Goal: Task Accomplishment & Management: Manage account settings

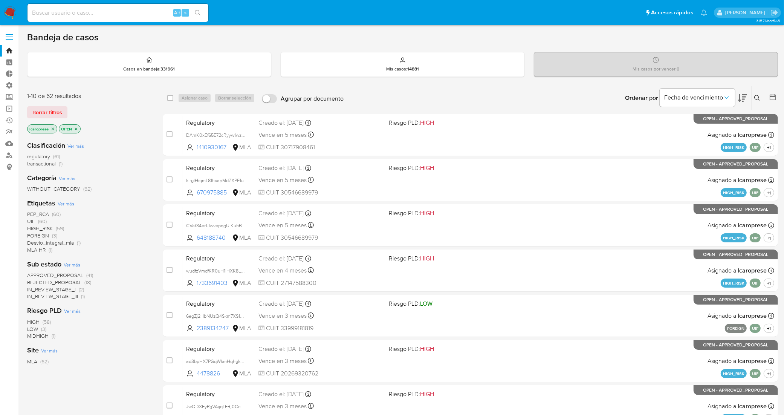
click at [54, 130] on icon "close-filter" at bounding box center [52, 129] width 5 height 5
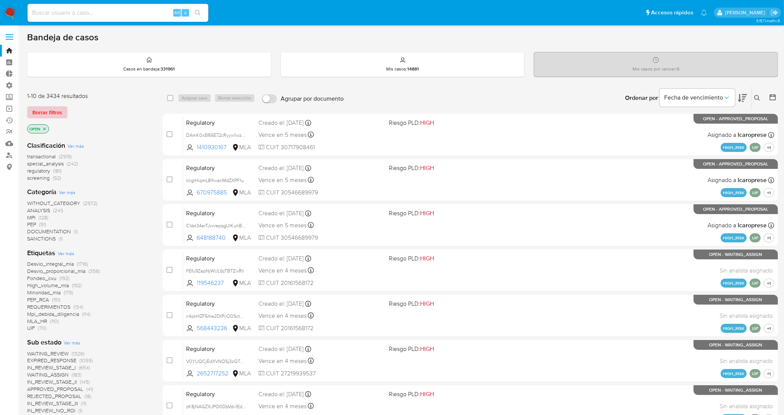
click at [49, 115] on span "Borrar filtros" at bounding box center [47, 112] width 30 height 11
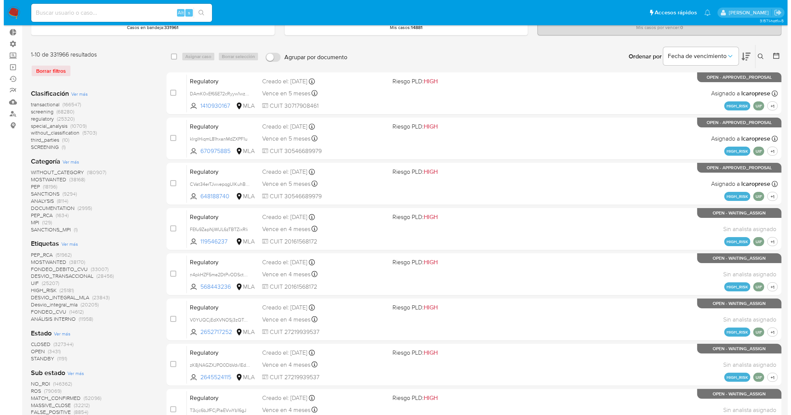
scroll to position [94, 0]
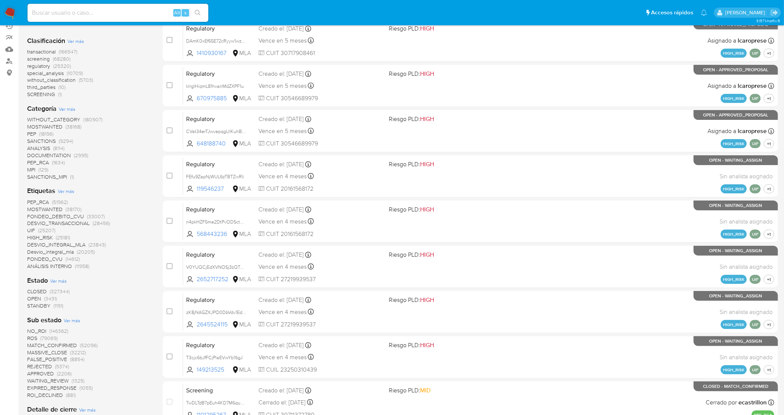
click at [67, 192] on span "Ver más" at bounding box center [66, 191] width 17 height 7
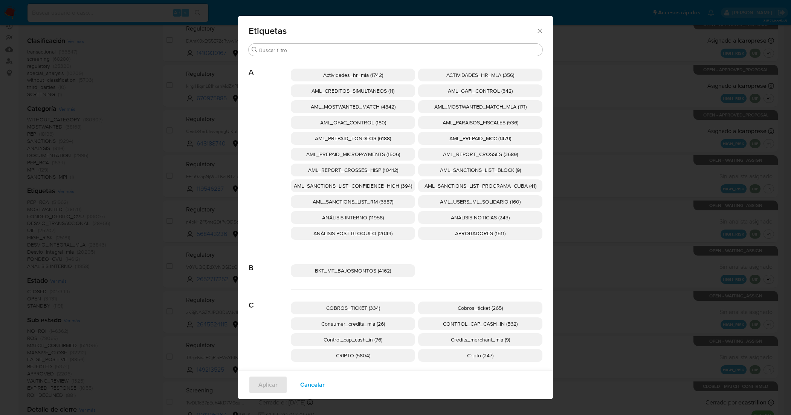
click at [389, 186] on span "AML_SANCTIONS_LIST_CONFIDENCE_HIGH (394)" at bounding box center [353, 186] width 118 height 8
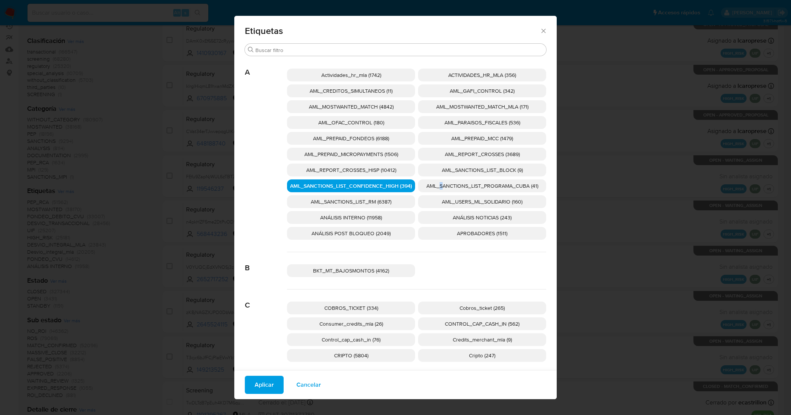
click at [437, 183] on span "AML_SANCTIONS_LIST_PROGRAMA_CUBA (41)" at bounding box center [482, 186] width 112 height 8
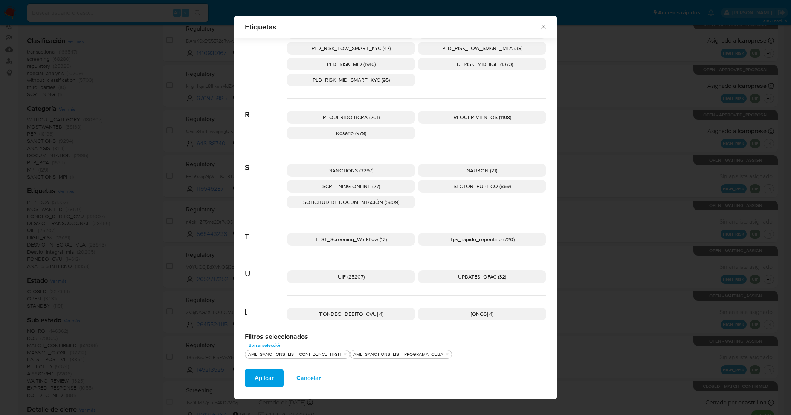
scroll to position [1098, 0]
click at [475, 276] on span "UPDATES_OFAC (32)" at bounding box center [482, 276] width 48 height 8
click at [370, 187] on span "SCREENING ONLINE (27)" at bounding box center [351, 186] width 58 height 8
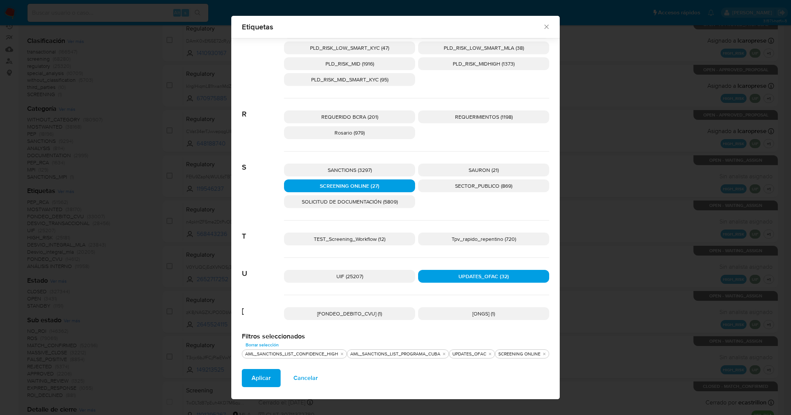
click at [370, 174] on p "SANCTIONS (3297)" at bounding box center [349, 169] width 131 height 13
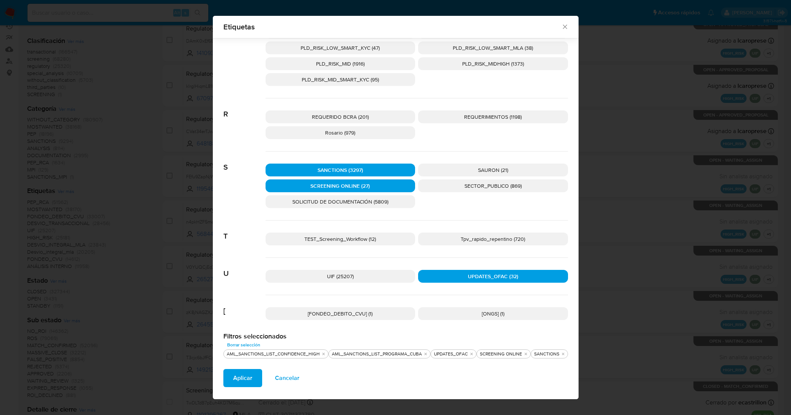
click at [245, 381] on span "Aplicar" at bounding box center [242, 377] width 19 height 17
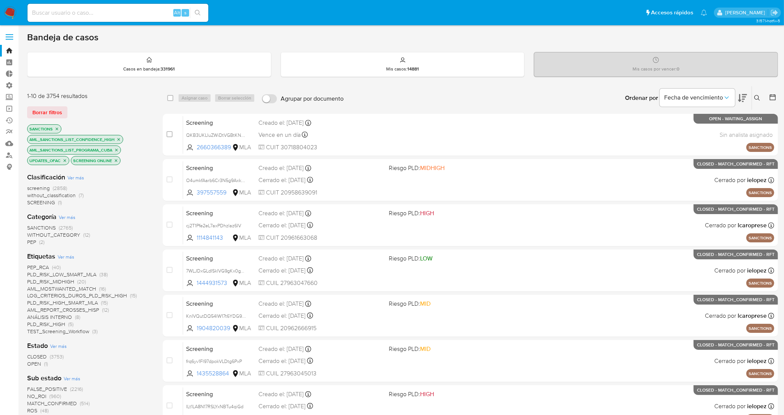
click at [37, 362] on span "OPEN" at bounding box center [34, 364] width 14 height 8
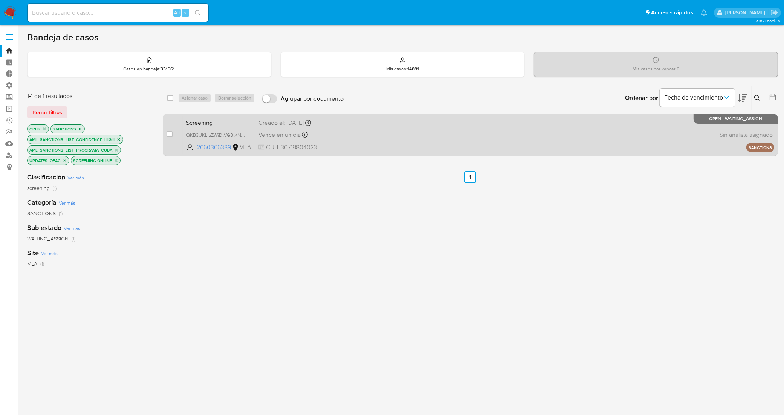
click at [238, 121] on span "Screening" at bounding box center [219, 122] width 66 height 10
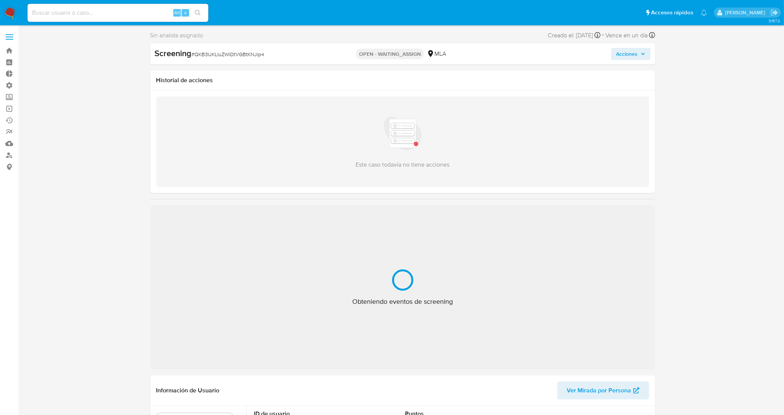
select select "10"
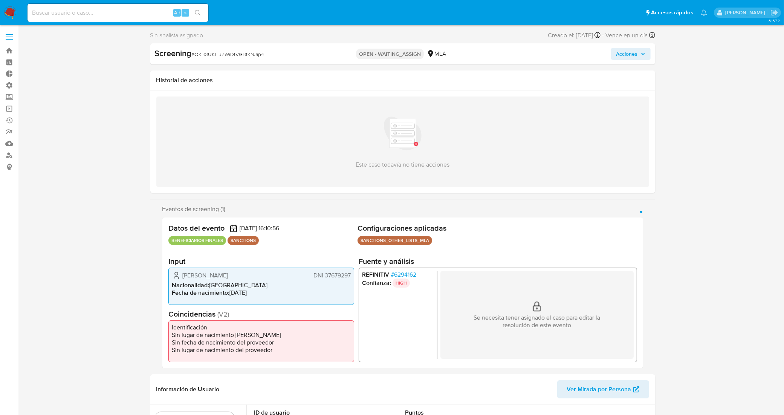
click at [410, 272] on span "# 6294162" at bounding box center [403, 274] width 26 height 8
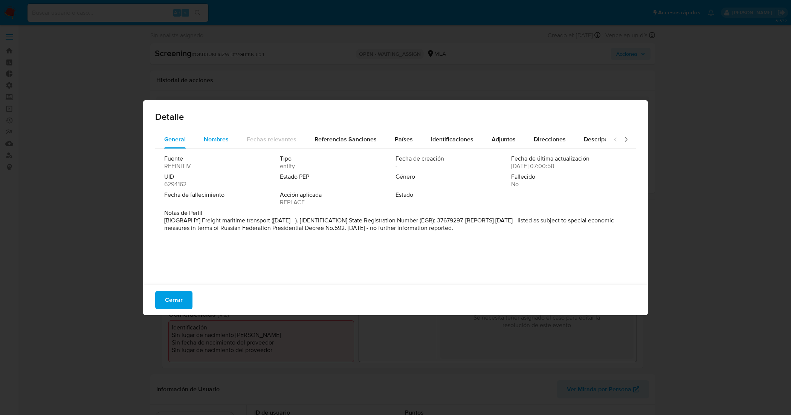
click at [215, 139] on span "Nombres" at bounding box center [216, 139] width 25 height 9
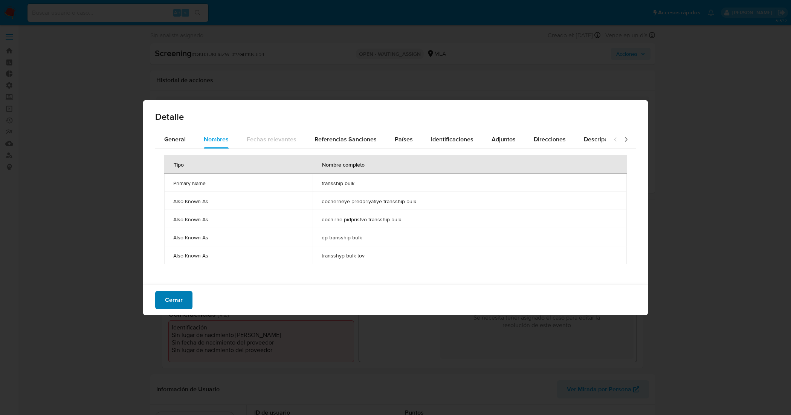
click at [188, 295] on button "Cerrar" at bounding box center [173, 300] width 37 height 18
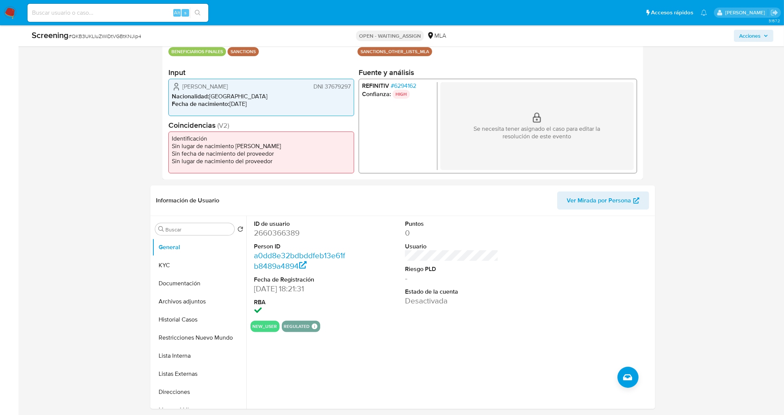
scroll to position [188, 0]
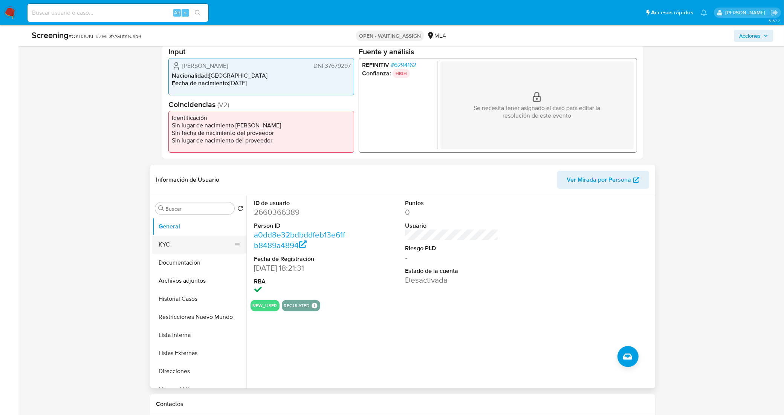
click at [159, 242] on button "KYC" at bounding box center [196, 244] width 88 height 18
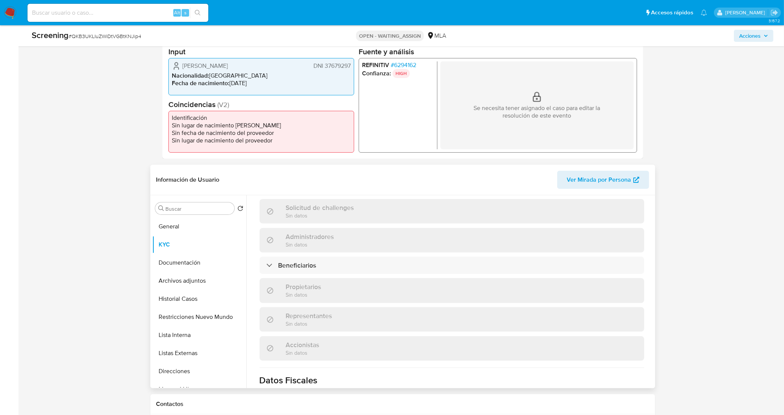
scroll to position [377, 0]
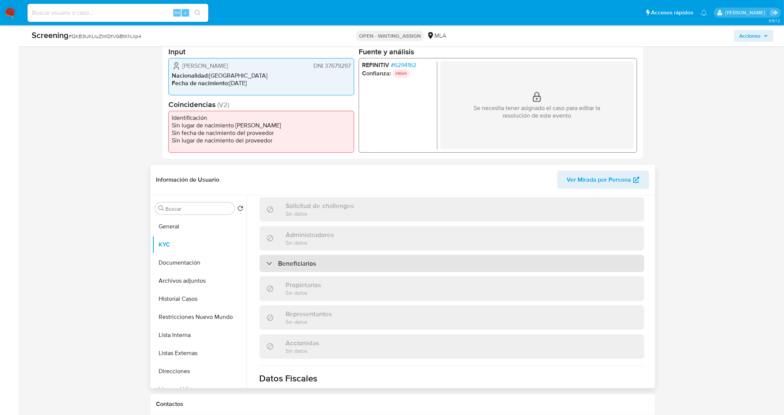
click at [337, 272] on div "Beneficiarios" at bounding box center [451, 263] width 384 height 17
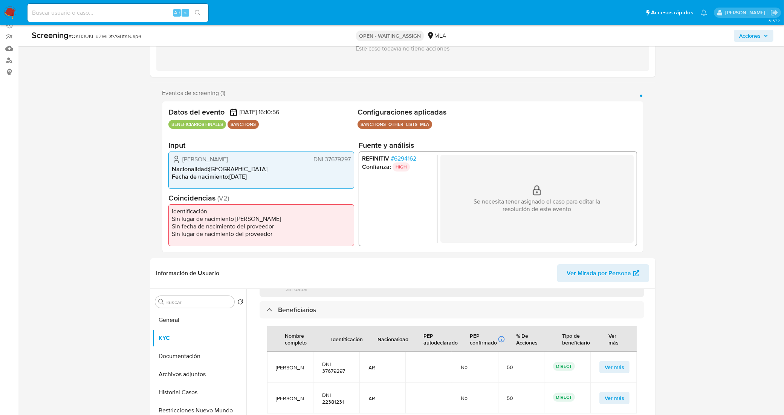
scroll to position [94, 0]
click at [407, 160] on span "# 6294162" at bounding box center [403, 159] width 26 height 8
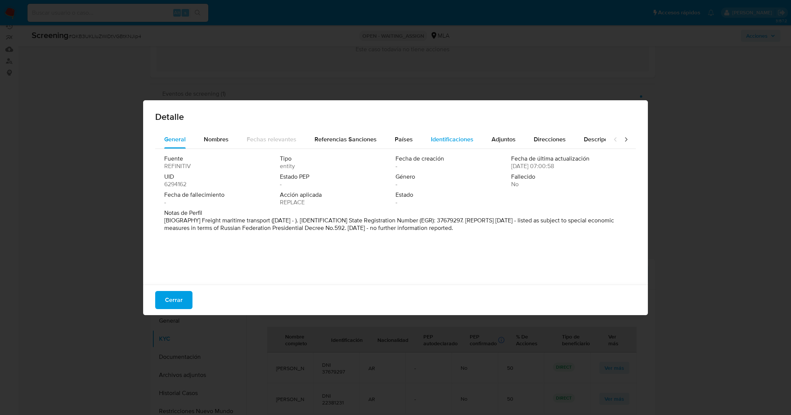
click at [450, 130] on div "Identificaciones" at bounding box center [452, 139] width 43 height 18
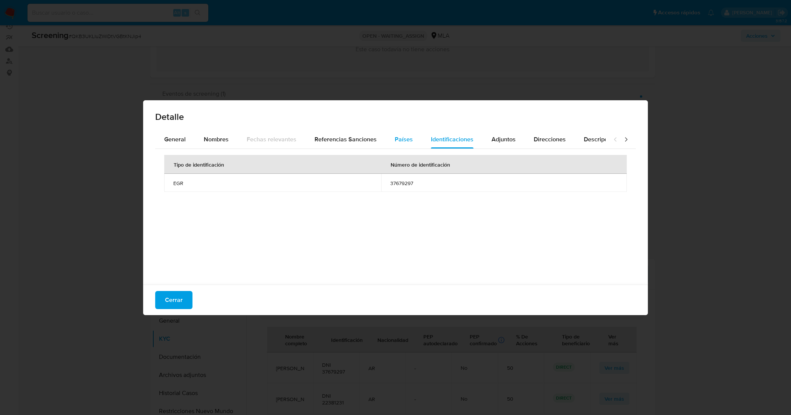
click at [400, 138] on span "Países" at bounding box center [404, 139] width 18 height 9
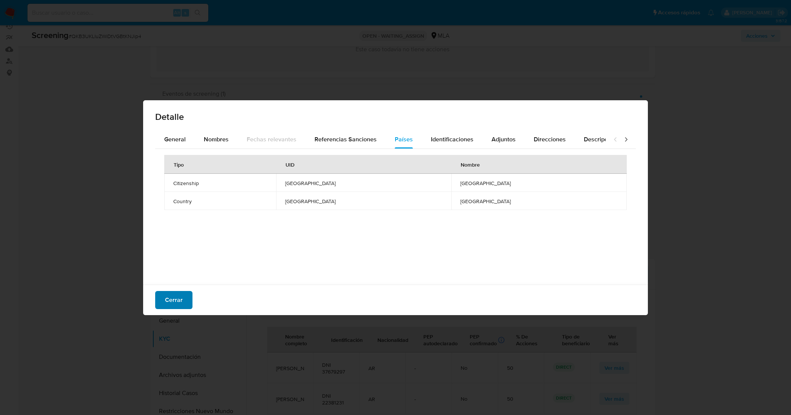
click at [176, 299] on span "Cerrar" at bounding box center [174, 299] width 18 height 17
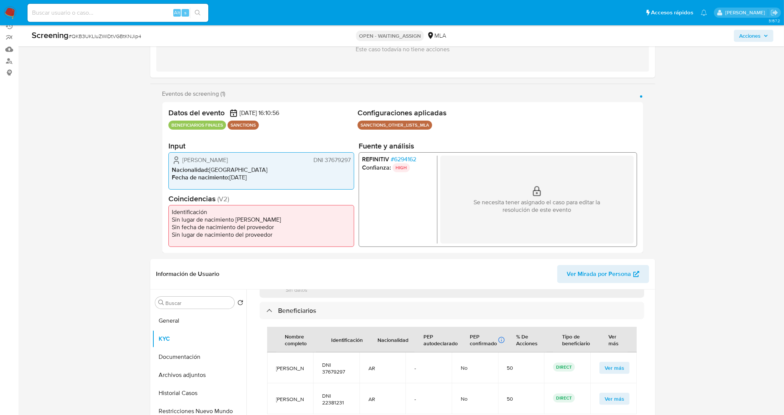
drag, startPoint x: 40, startPoint y: 258, endPoint x: 47, endPoint y: 261, distance: 7.4
click at [169, 363] on button "Documentación" at bounding box center [196, 357] width 88 height 18
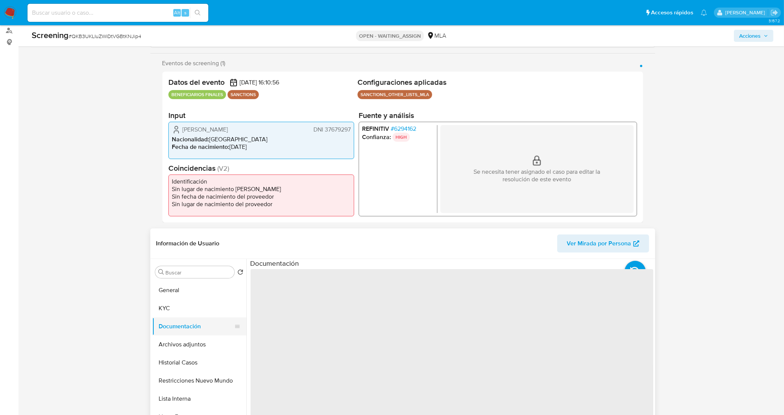
scroll to position [141, 0]
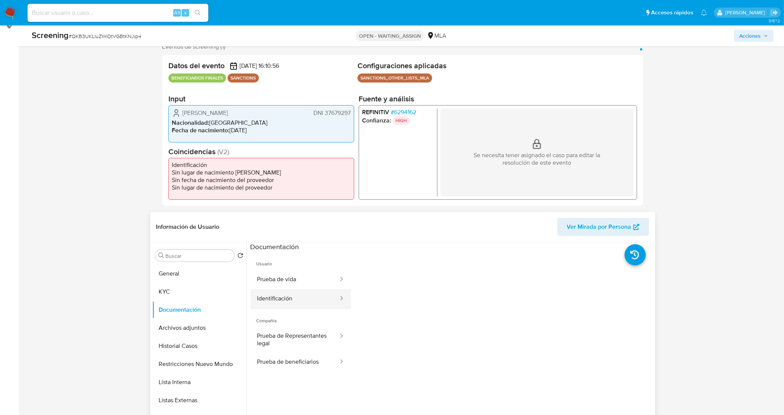
click at [285, 291] on button "Identificación" at bounding box center [294, 298] width 88 height 19
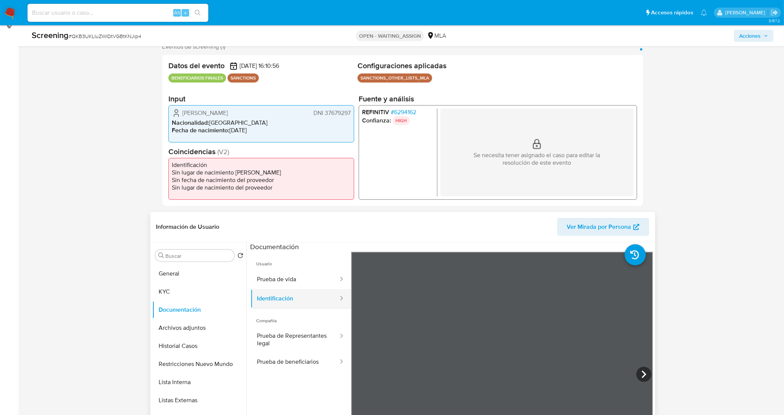
click at [285, 294] on button "Identificación" at bounding box center [294, 298] width 88 height 19
click at [315, 282] on button "Prueba de vida" at bounding box center [294, 279] width 88 height 19
click at [208, 268] on button "General" at bounding box center [196, 273] width 88 height 18
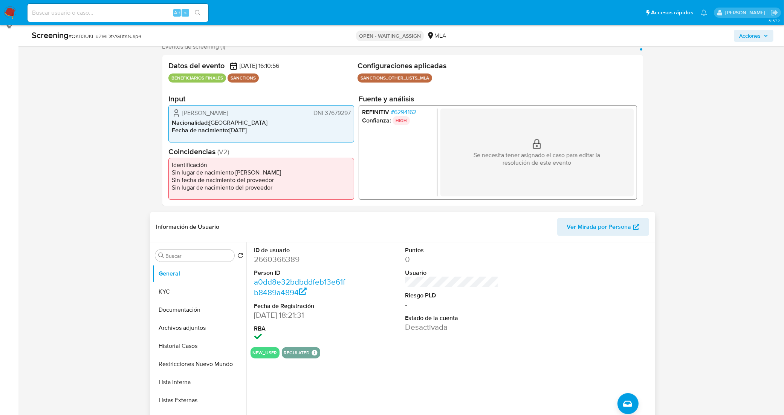
click at [281, 262] on dd "2660366389" at bounding box center [300, 259] width 93 height 11
copy dd "2660366389"
click at [125, 34] on span "# QKB3UKLIuZWiDtVGBtKNJip4" at bounding box center [105, 36] width 73 height 8
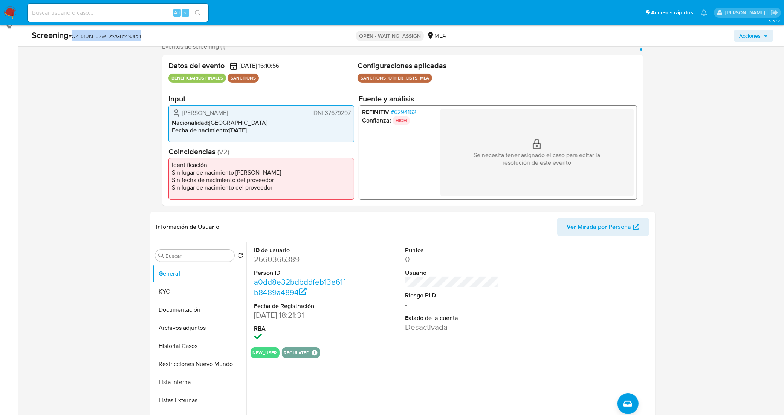
copy span "QKB3UKLIuZWiDtVGBtKNJip4"
click at [336, 113] on span "DNI 37679297" at bounding box center [331, 113] width 37 height 8
drag, startPoint x: 85, startPoint y: 296, endPoint x: 95, endPoint y: 295, distance: 10.6
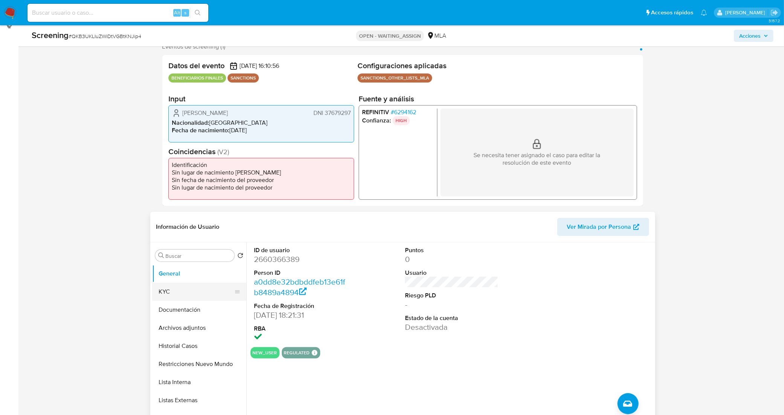
click at [177, 293] on button "KYC" at bounding box center [196, 291] width 88 height 18
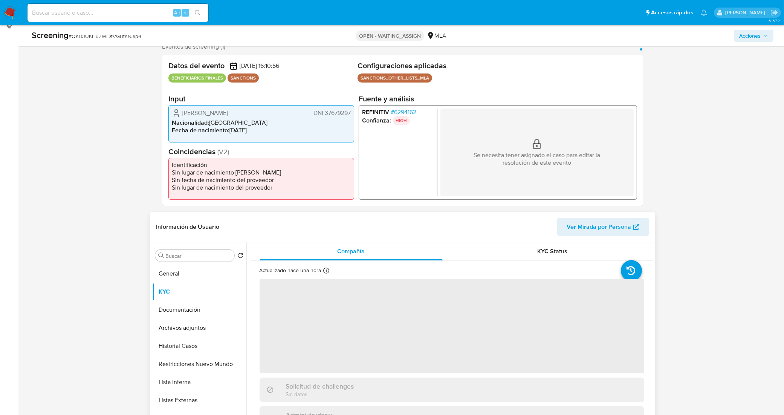
scroll to position [188, 0]
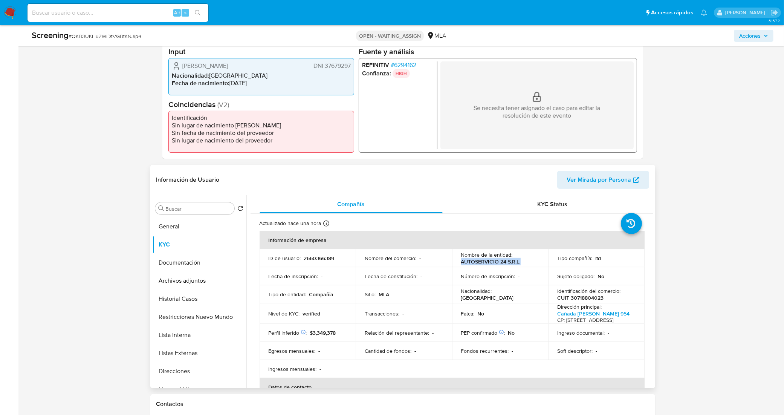
drag, startPoint x: 518, startPoint y: 262, endPoint x: 460, endPoint y: 265, distance: 58.4
click at [461, 265] on div "Nombre de la entidad : AUTOSERVICIO 24 S.R.L." at bounding box center [500, 258] width 78 height 14
copy p "AUTOSERVICIO 24 S.R.L."
click at [586, 297] on p "CUIT 30718804023" at bounding box center [580, 297] width 46 height 7
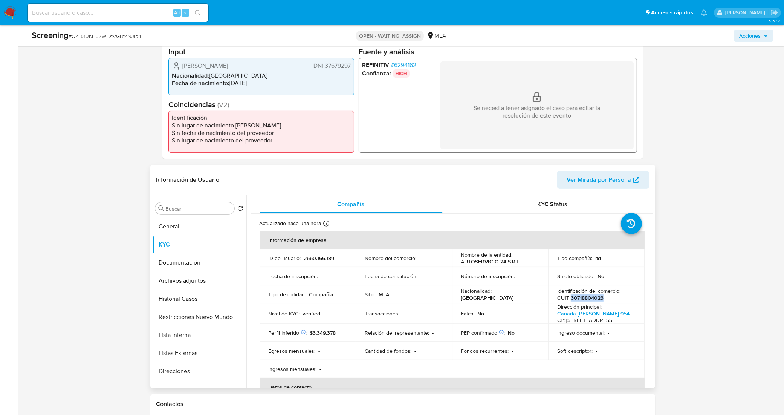
click at [586, 297] on p "CUIT 30718804023" at bounding box center [580, 297] width 46 height 7
copy div "Identificación del comercio : CUIT 30718804023"
click at [619, 334] on td "Ingreso documental : -" at bounding box center [596, 332] width 96 height 18
drag, startPoint x: 604, startPoint y: 299, endPoint x: 551, endPoint y: 306, distance: 53.3
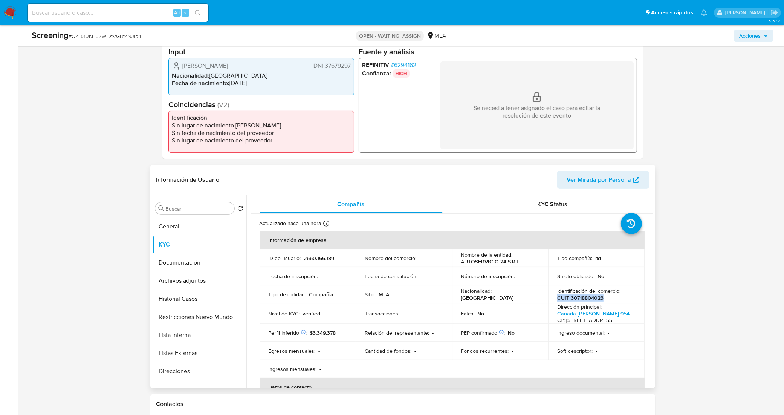
click at [553, 302] on td "Identificación del comercio : CUIT 30718804023" at bounding box center [596, 294] width 96 height 18
copy p "CUIT 30718804023"
drag, startPoint x: 182, startPoint y: 67, endPoint x: 350, endPoint y: 64, distance: 168.7
click at [350, 64] on div "Matías Nahuel Peña DNI 37679297 Nacionalidad : Argentina Fecha de nacimiento : …" at bounding box center [261, 76] width 186 height 37
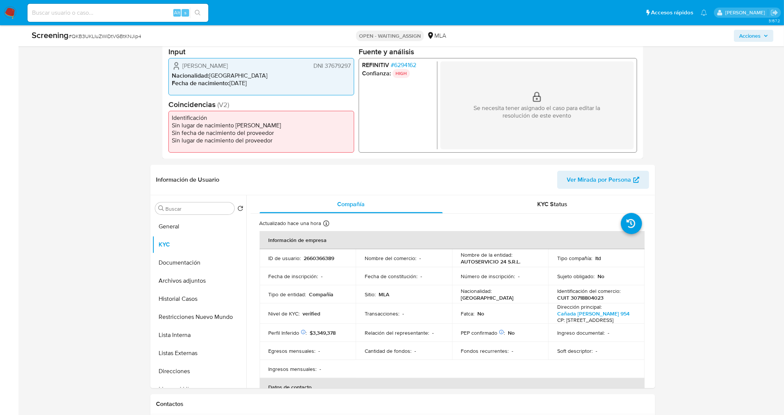
click at [409, 65] on span "# 6294162" at bounding box center [403, 65] width 26 height 8
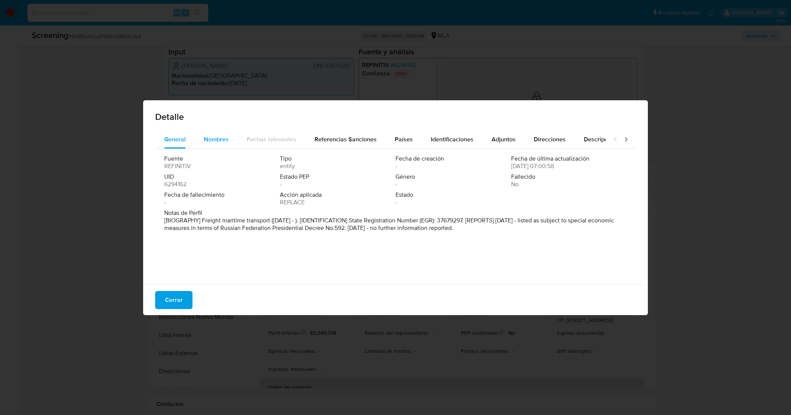
click at [215, 138] on span "Nombres" at bounding box center [216, 139] width 25 height 9
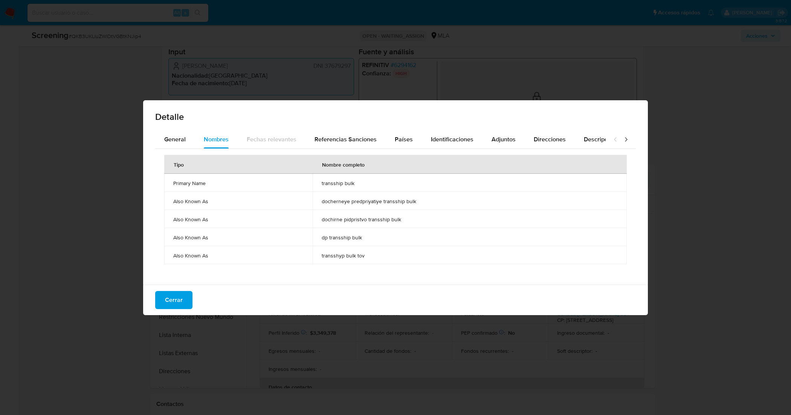
drag, startPoint x: 362, startPoint y: 184, endPoint x: 317, endPoint y: 182, distance: 45.6
click at [317, 182] on td "transship bulk" at bounding box center [470, 183] width 314 height 18
drag, startPoint x: 230, startPoint y: 292, endPoint x: 235, endPoint y: 288, distance: 6.2
click at [230, 292] on div "Cerrar" at bounding box center [395, 299] width 505 height 31
click at [442, 135] on span "Identificaciones" at bounding box center [452, 139] width 43 height 9
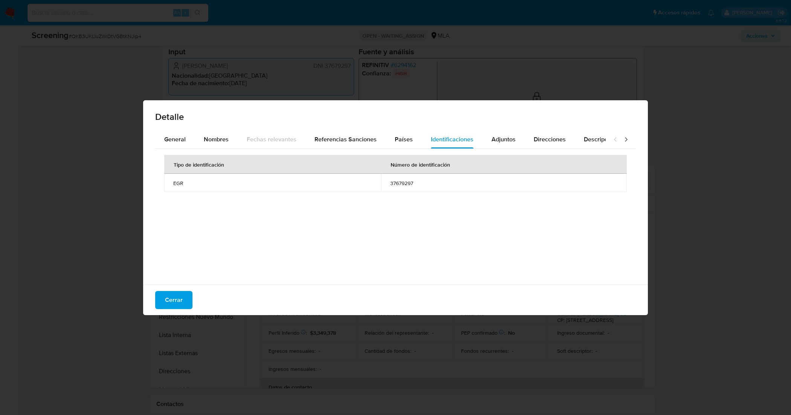
click at [400, 188] on td "37679297" at bounding box center [504, 183] width 246 height 18
click at [402, 184] on span "37679297" at bounding box center [503, 183] width 227 height 7
click at [226, 270] on div "Tipo de identificación Número de identificación EGR 37679297" at bounding box center [395, 215] width 481 height 132
click at [183, 304] on button "Cerrar" at bounding box center [173, 300] width 37 height 18
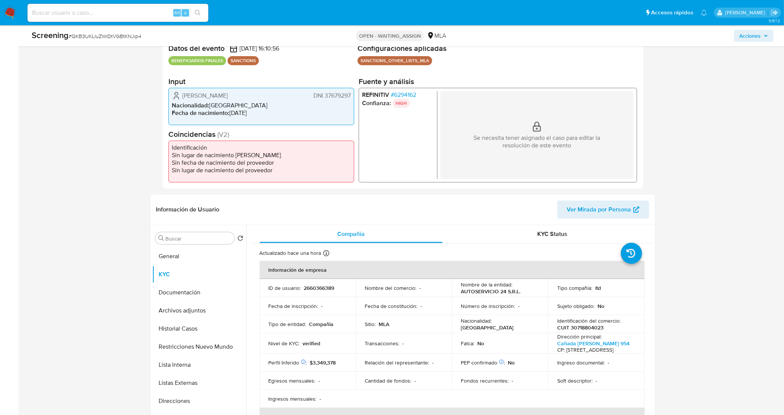
scroll to position [55, 0]
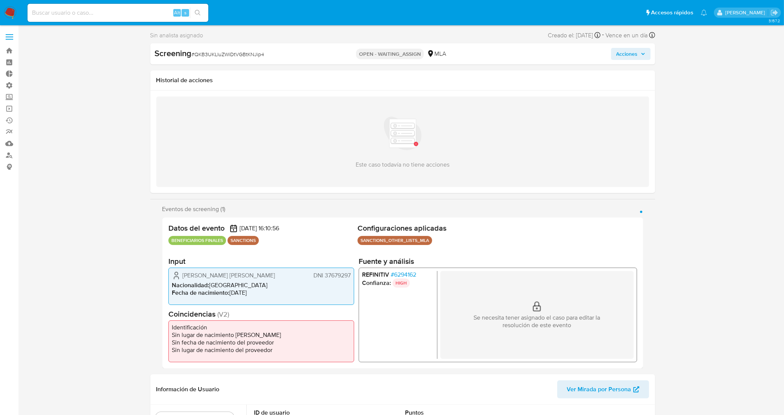
select select "10"
click at [129, 10] on input at bounding box center [117, 13] width 181 height 10
paste input "BuWMThjAgbqXSH09xNEn0Skn"
type input "BuWMThjAgbqXSH09xNEn0Skn"
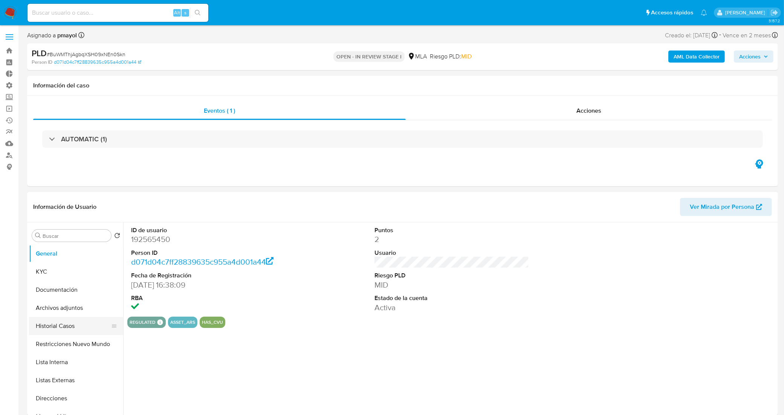
select select "10"
click at [83, 324] on button "Historial Casos" at bounding box center [73, 326] width 88 height 18
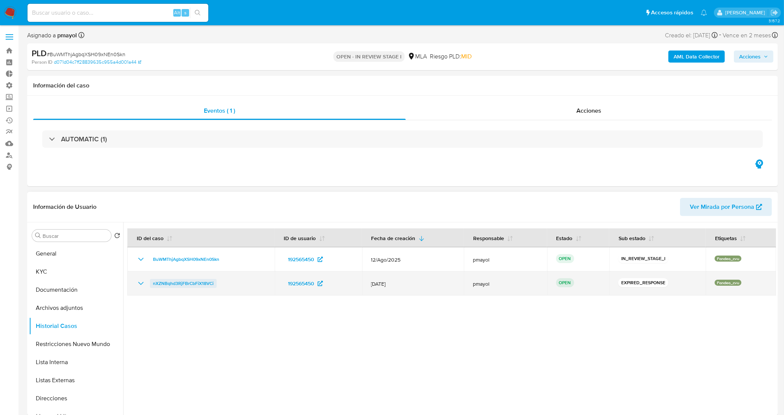
click at [192, 284] on span "nXZNBqhd3RjFBrCbFiX18VCi" at bounding box center [183, 283] width 61 height 9
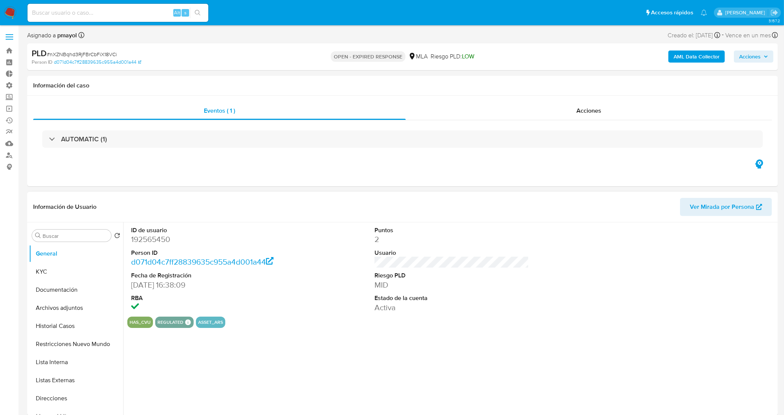
select select "10"
click at [82, 307] on button "Archivos adjuntos" at bounding box center [73, 308] width 88 height 18
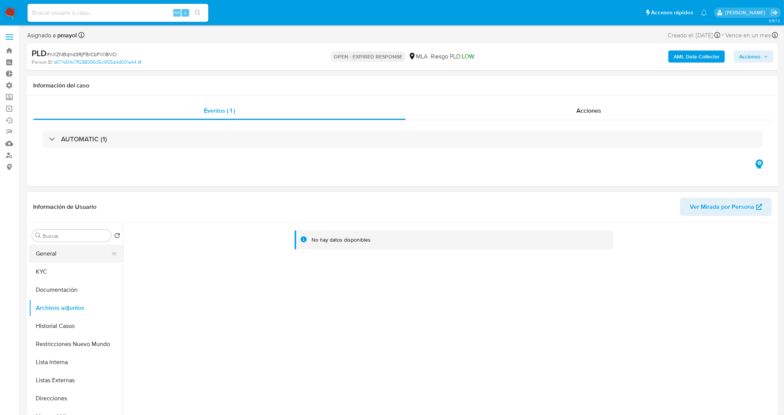
click at [75, 255] on button "General" at bounding box center [73, 253] width 88 height 18
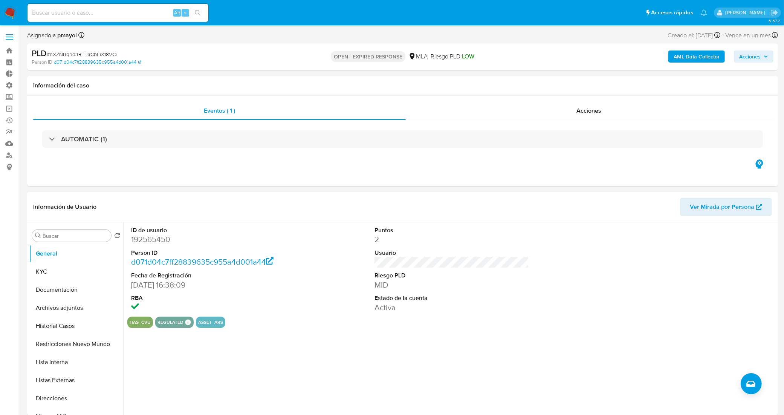
click at [355, 196] on div "Información de Usuario Ver Mirada por Persona" at bounding box center [402, 207] width 751 height 31
click at [105, 52] on span "# nXZNBqhd3RjFBrCbFiX18VCi" at bounding box center [82, 54] width 70 height 8
copy span "nXZNBqhd3RjFBrCbFiX18VCi"
click at [11, 53] on link "Bandeja" at bounding box center [45, 51] width 90 height 12
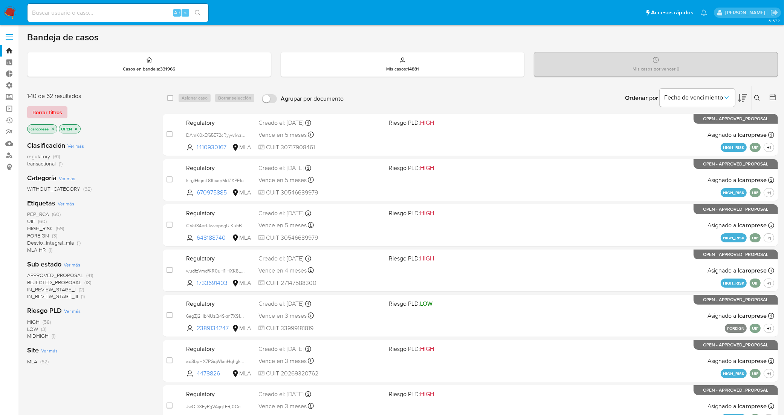
click at [60, 113] on span "Borrar filtros" at bounding box center [47, 112] width 30 height 11
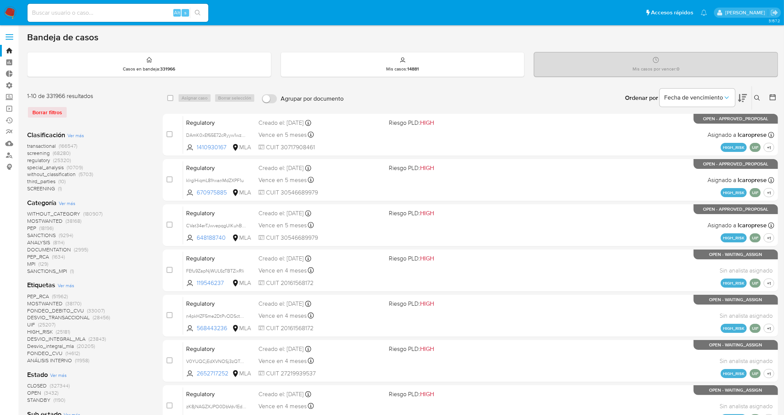
click at [761, 98] on button at bounding box center [758, 97] width 12 height 9
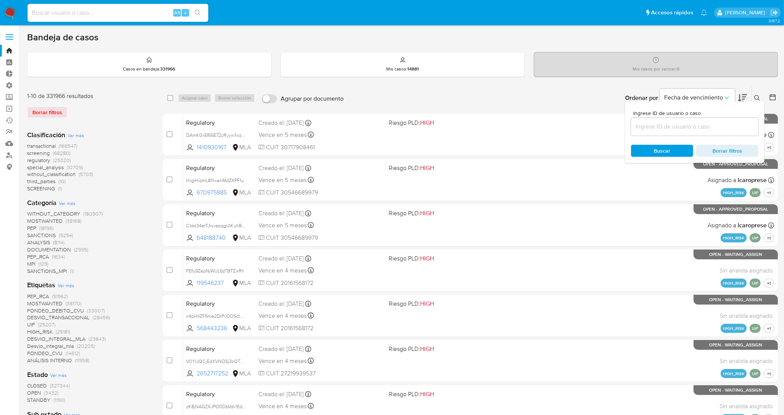
click at [715, 131] on input at bounding box center [694, 127] width 127 height 10
type input "nXZNBqhd3RjFBrCbFiX18VCi"
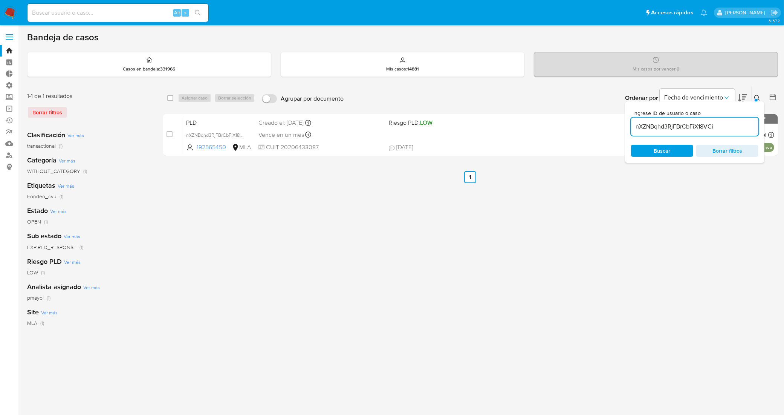
click at [758, 95] on icon at bounding box center [757, 98] width 6 height 6
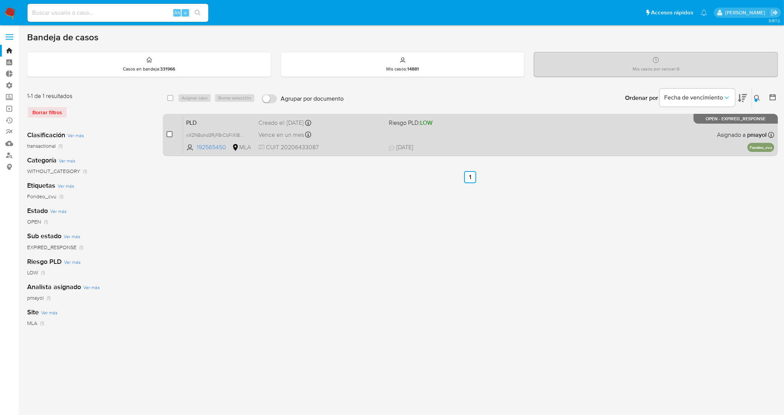
click at [171, 134] on input "checkbox" at bounding box center [169, 134] width 6 height 6
checkbox input "true"
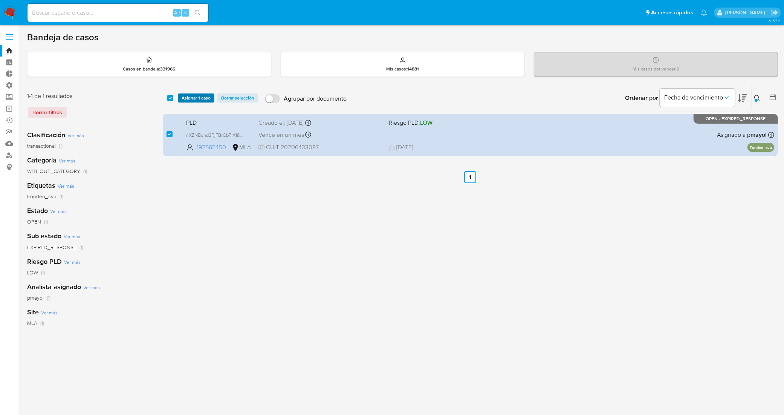
click at [193, 99] on span "Asignar 1 caso" at bounding box center [196, 98] width 29 height 8
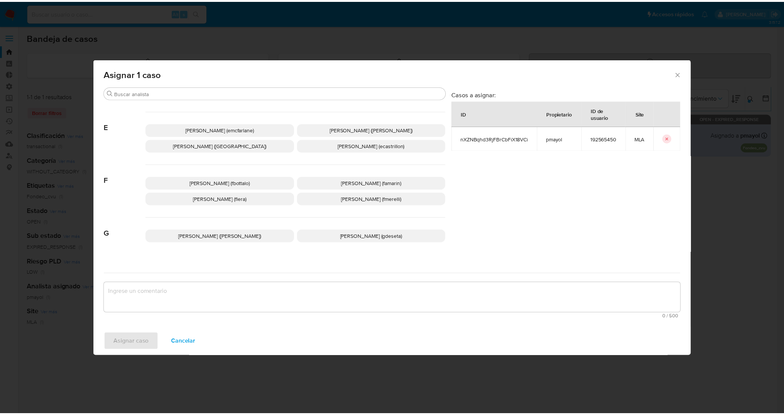
scroll to position [282, 0]
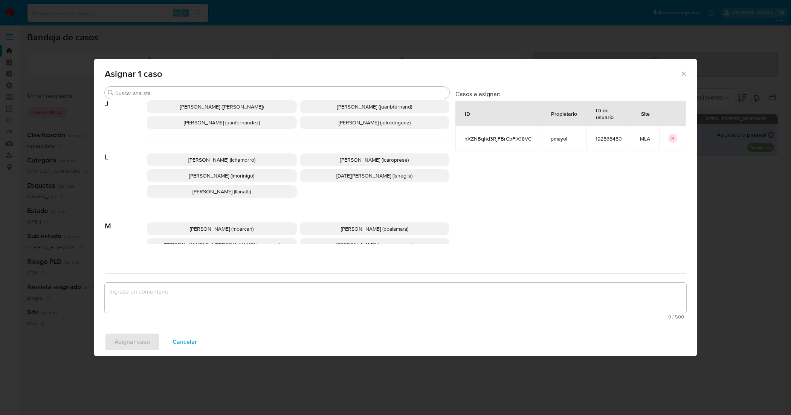
click at [366, 159] on span "Leandro Ezequiel Caroprese (lcaroprese)" at bounding box center [374, 160] width 69 height 8
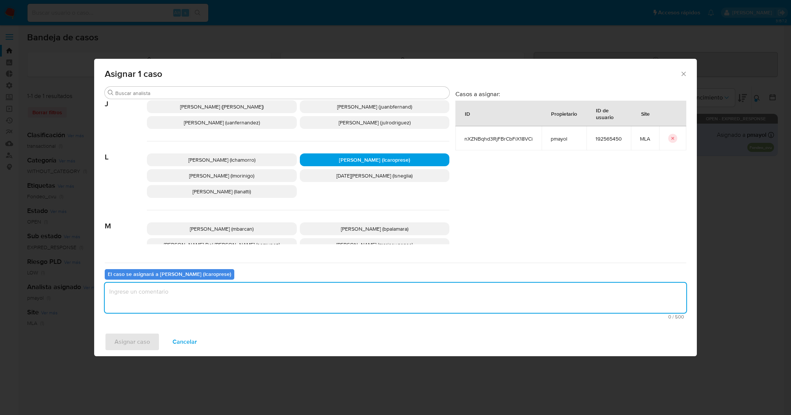
drag, startPoint x: 321, startPoint y: 305, endPoint x: 266, endPoint y: 310, distance: 54.8
click at [321, 306] on textarea "assign-modal" at bounding box center [395, 297] width 581 height 30
click at [145, 336] on span "Asignar caso" at bounding box center [131, 341] width 35 height 17
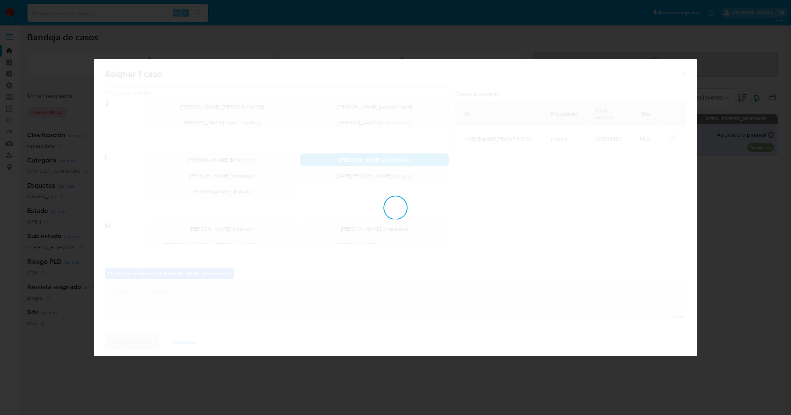
checkbox input "false"
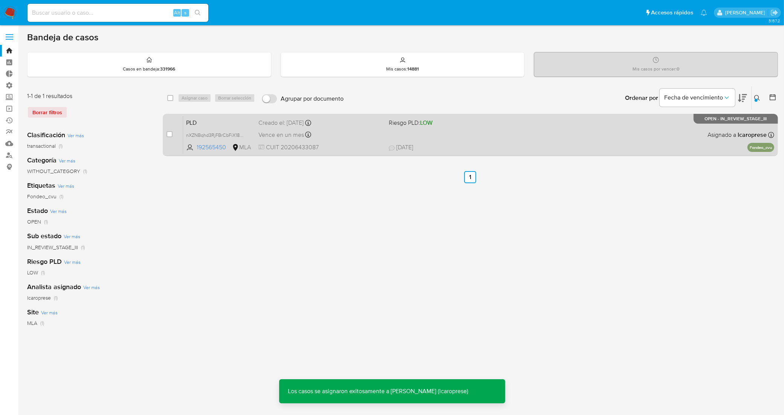
click at [236, 124] on span "PLD" at bounding box center [219, 122] width 66 height 10
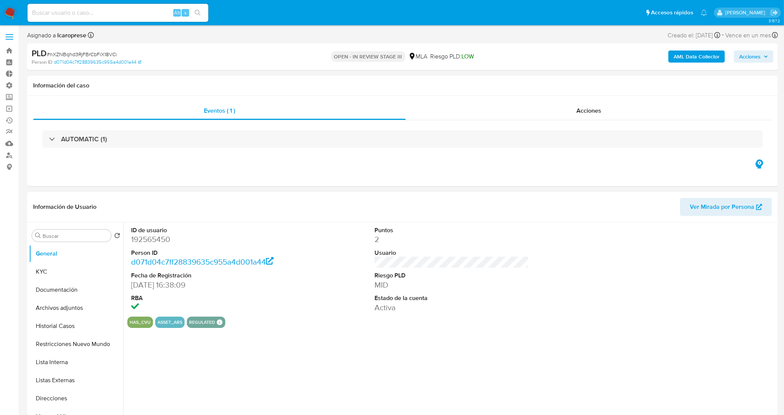
select select "10"
click at [760, 59] on span "Acciones" at bounding box center [749, 56] width 21 height 12
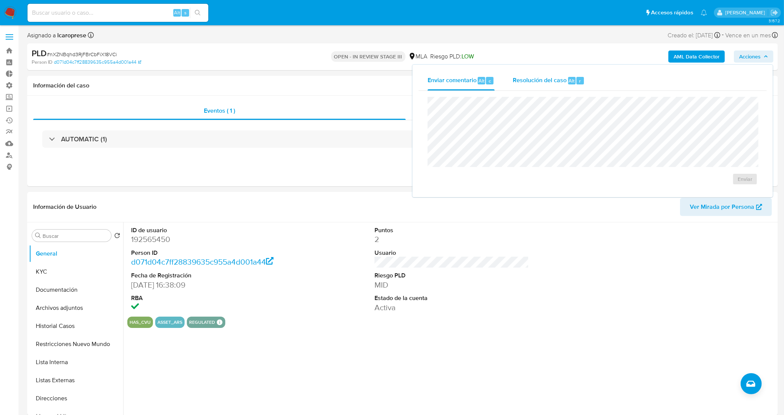
click at [561, 80] on span "Resolución del caso" at bounding box center [540, 80] width 54 height 9
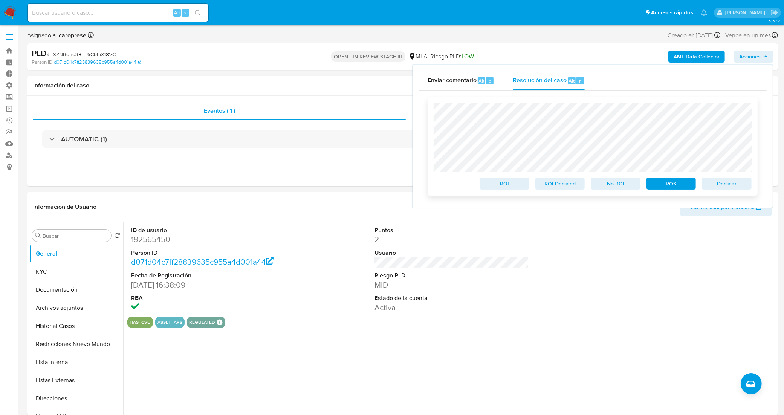
click at [718, 188] on span "Declinar" at bounding box center [726, 183] width 39 height 11
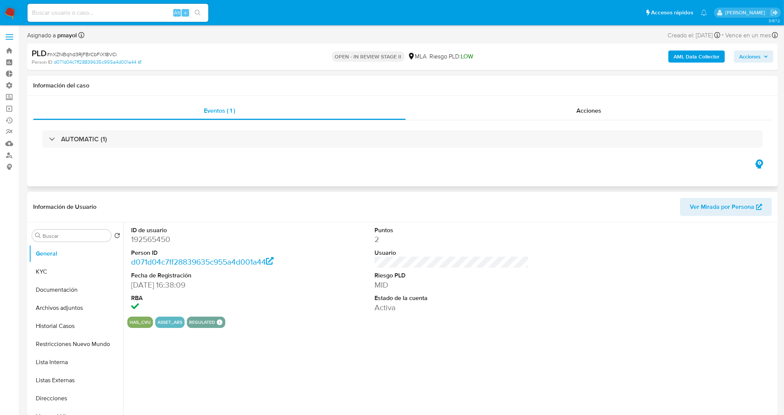
select select "10"
click at [101, 54] on span "# nXZNBqhd3RjFBrCbFiX18VCi" at bounding box center [82, 54] width 70 height 8
copy span "nXZNBqhd3RjFBrCbFiX18VCi"
click at [9, 51] on link "Bandeja" at bounding box center [45, 51] width 90 height 12
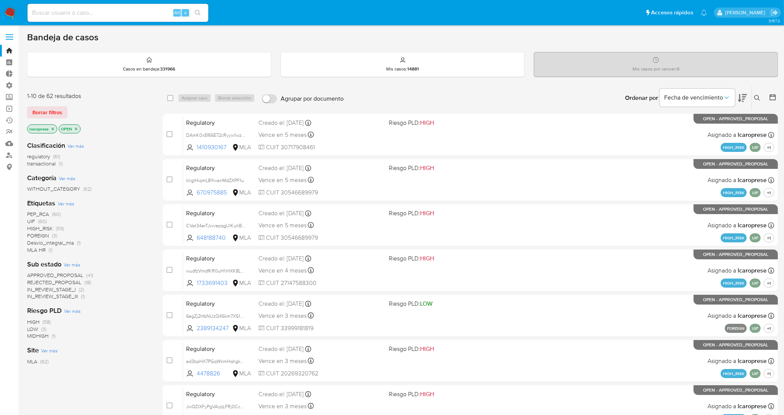
click at [55, 115] on span "Borrar filtros" at bounding box center [47, 112] width 30 height 11
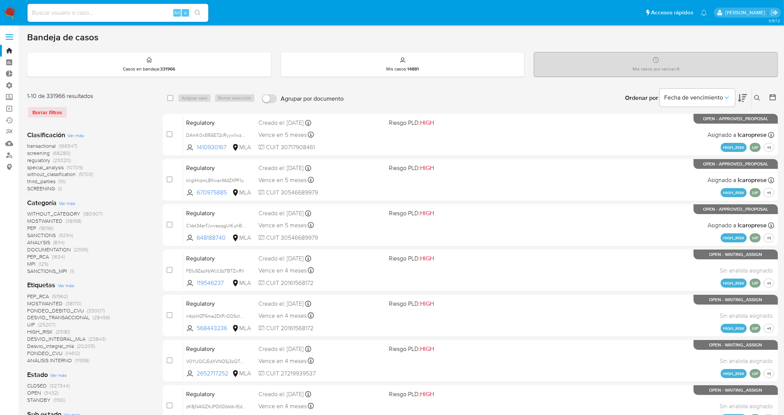
click at [759, 96] on icon at bounding box center [757, 98] width 6 height 6
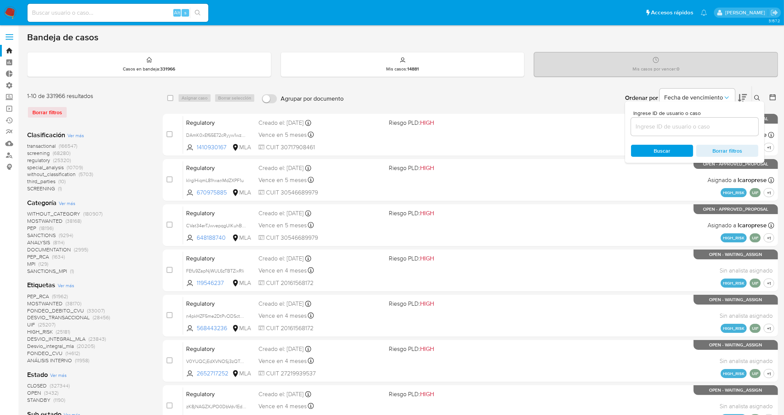
click at [725, 127] on input at bounding box center [694, 127] width 127 height 10
type input "nXZNBqhd3RjFBrCbFiX18VCi"
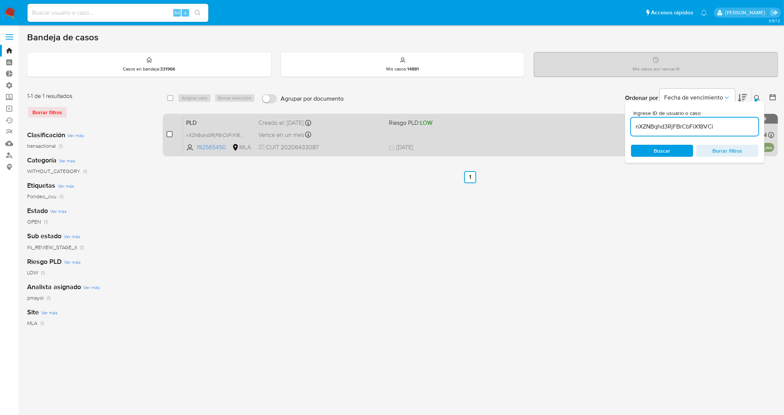
click at [168, 132] on input "checkbox" at bounding box center [169, 134] width 6 height 6
checkbox input "true"
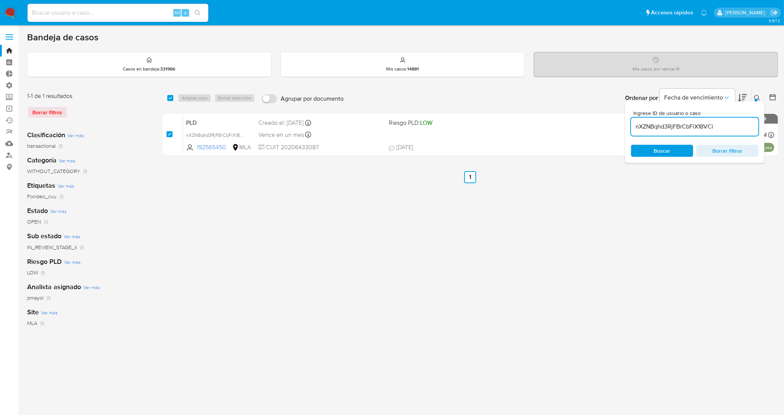
checkbox input "true"
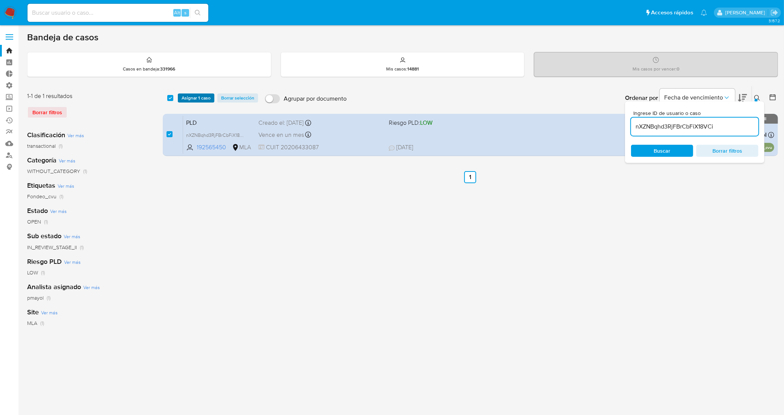
click at [203, 97] on span "Asignar 1 caso" at bounding box center [196, 98] width 29 height 8
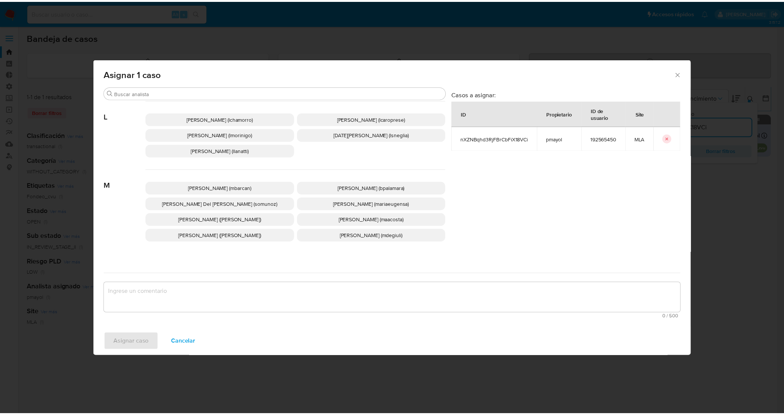
scroll to position [307, 0]
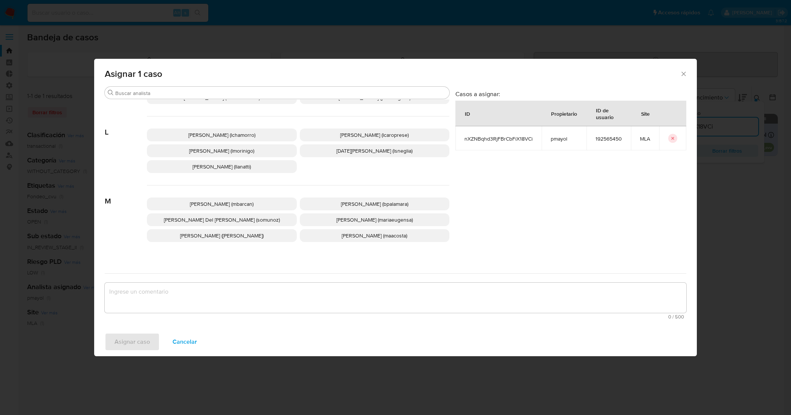
click at [360, 135] on span "Leandro Ezequiel Caroprese (lcaroprese)" at bounding box center [374, 135] width 69 height 8
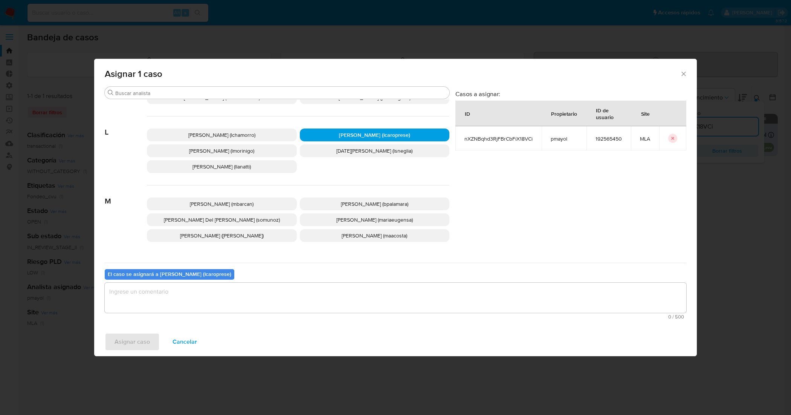
click at [289, 290] on textarea "assign-modal" at bounding box center [395, 297] width 581 height 30
click at [128, 340] on span "Asignar caso" at bounding box center [131, 341] width 35 height 17
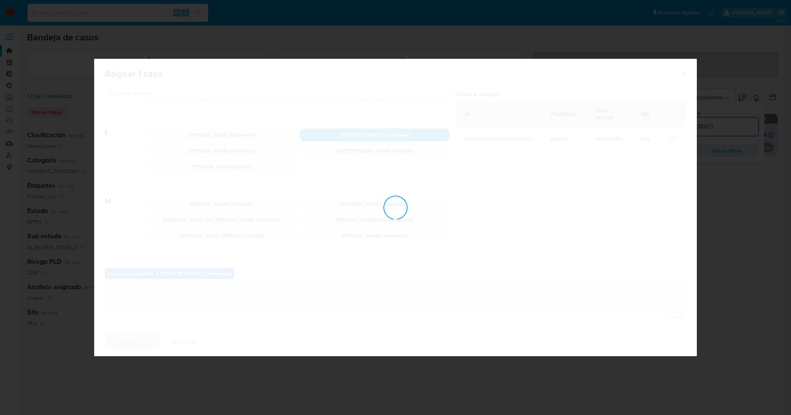
checkbox input "false"
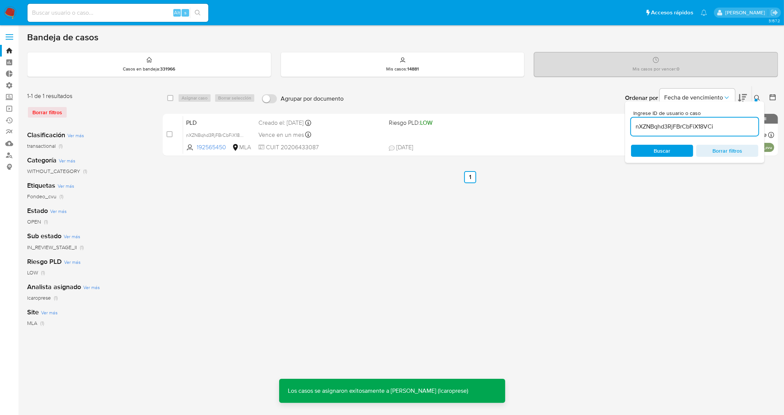
click at [760, 95] on icon at bounding box center [757, 98] width 6 height 6
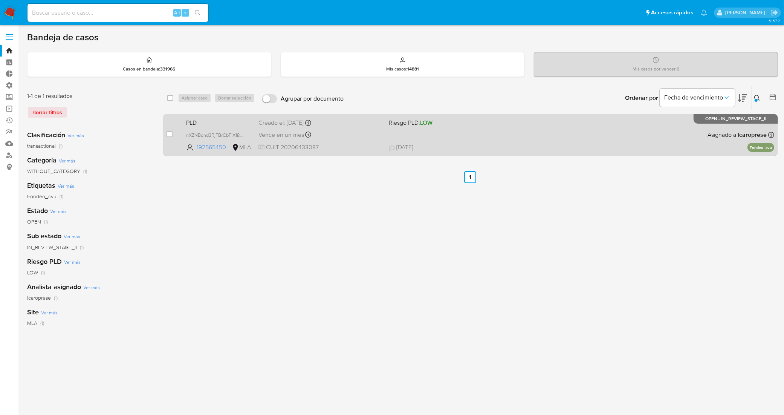
click at [232, 119] on span "PLD" at bounding box center [219, 122] width 66 height 10
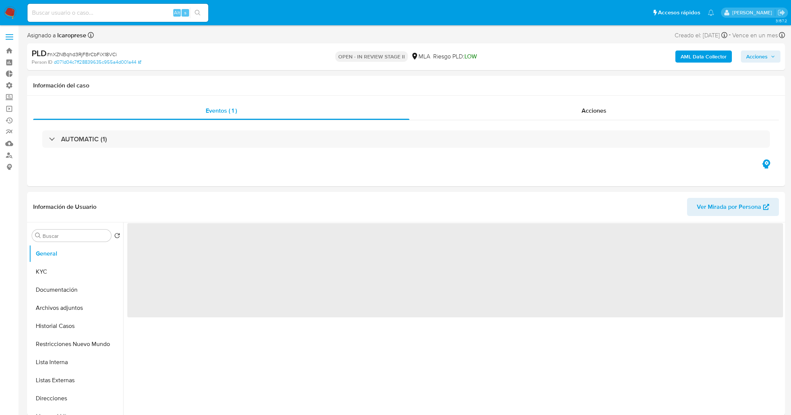
select select "10"
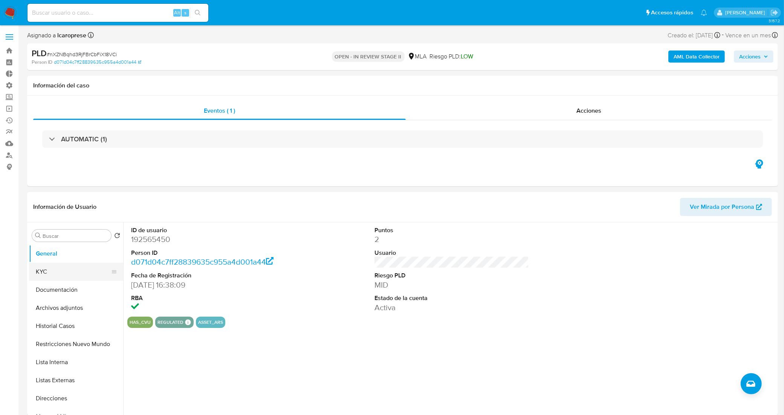
click at [61, 274] on button "KYC" at bounding box center [73, 271] width 88 height 18
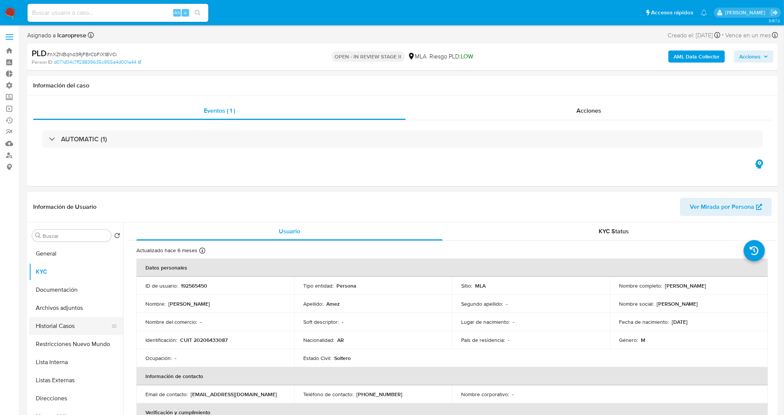
click at [71, 329] on button "Historial Casos" at bounding box center [73, 326] width 88 height 18
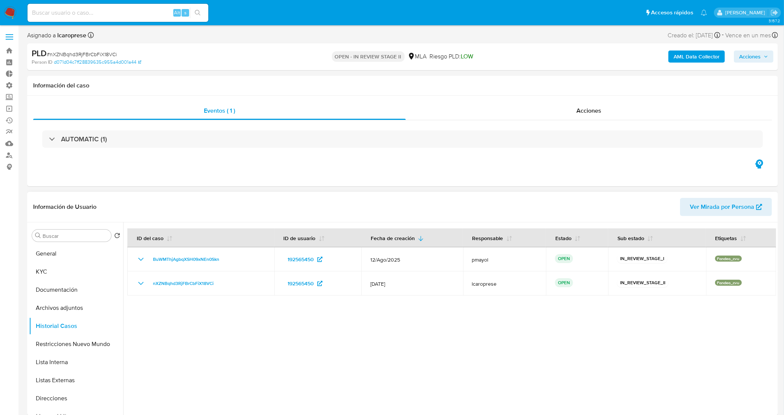
click at [590, 324] on div at bounding box center [449, 318] width 653 height 193
click at [761, 59] on span "Acciones" at bounding box center [753, 56] width 29 height 11
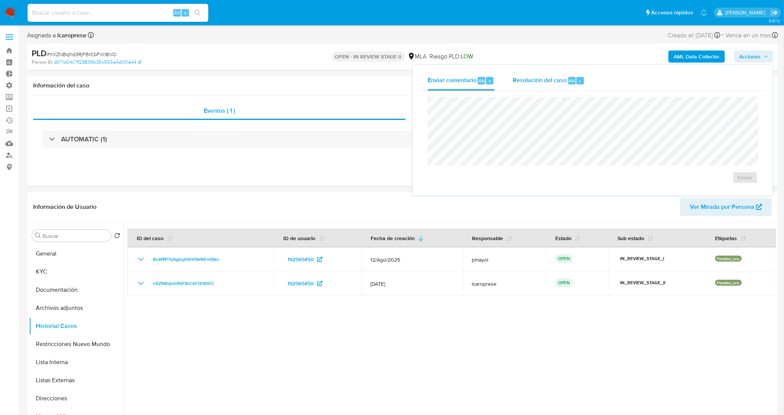
click at [562, 81] on span "Resolución del caso" at bounding box center [540, 80] width 54 height 9
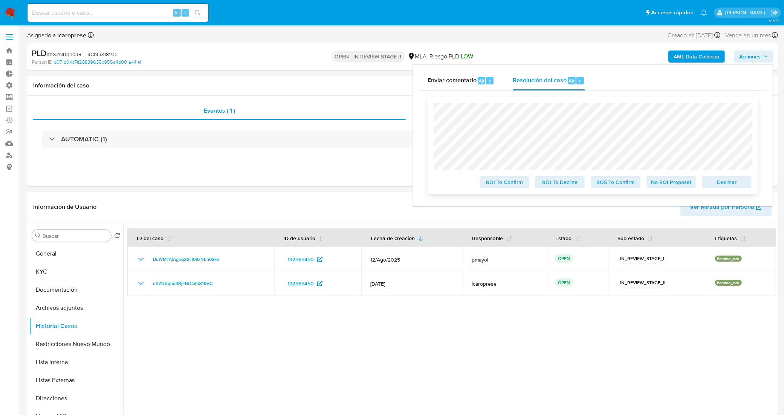
click at [676, 185] on span "No ROI Proposal" at bounding box center [670, 182] width 39 height 11
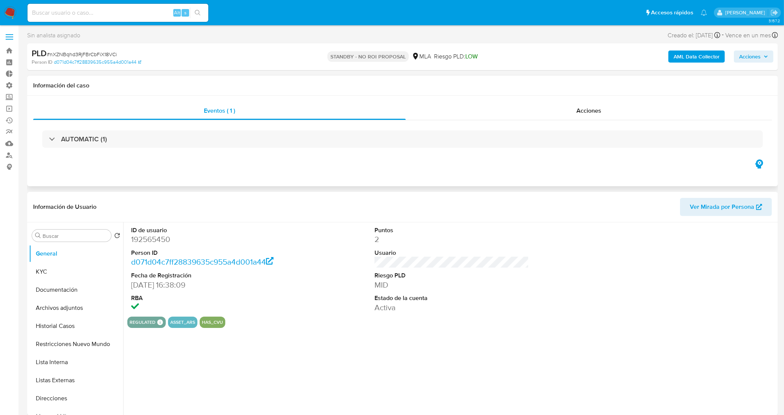
select select "10"
click at [496, 119] on div "Acciones" at bounding box center [589, 111] width 366 height 18
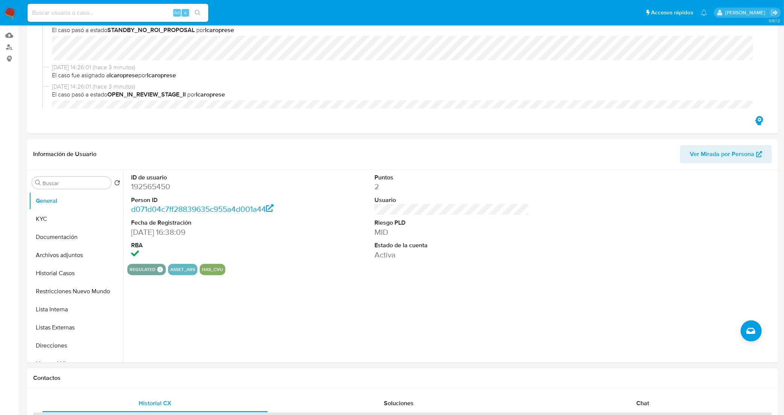
scroll to position [235, 0]
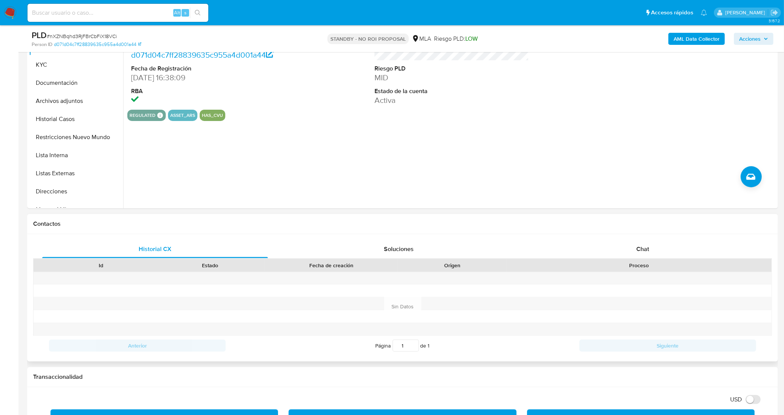
click at [650, 258] on div "Id Estado Fecha de creación Origen Proceso" at bounding box center [402, 264] width 738 height 13
click at [652, 253] on div "Chat" at bounding box center [642, 249] width 226 height 18
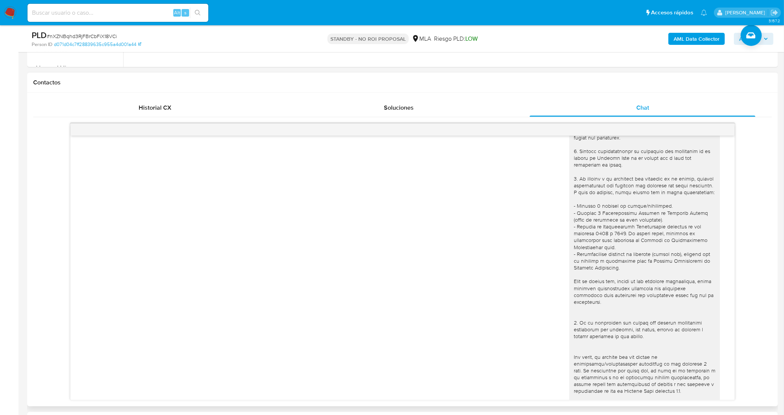
scroll to position [0, 0]
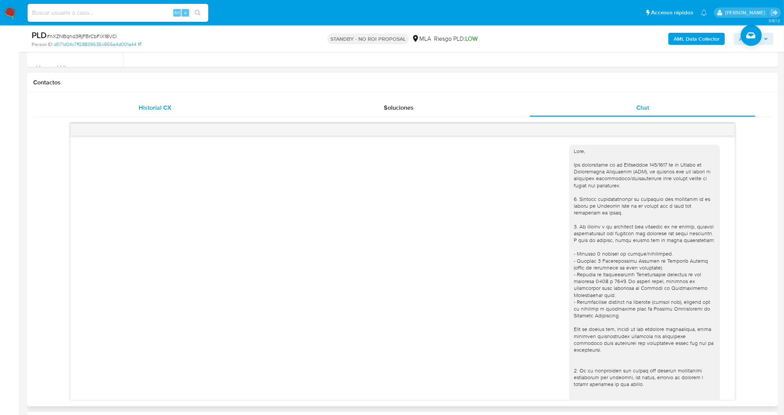
click at [198, 106] on div "Historial CX" at bounding box center [155, 108] width 226 height 18
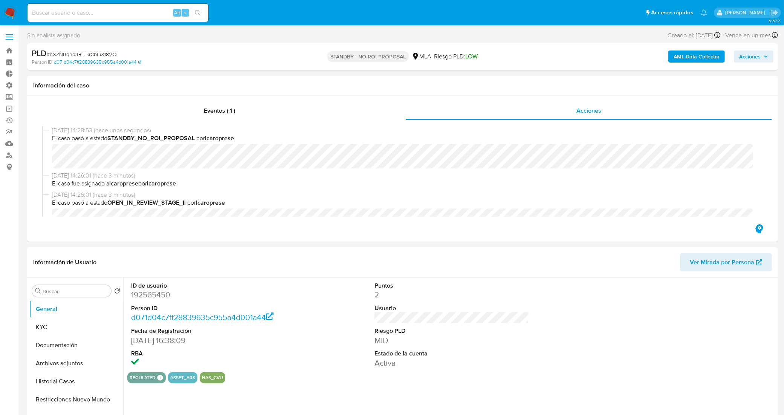
click at [108, 56] on span "# nXZNBqhd3RjFBrCbFiX18VCi" at bounding box center [82, 54] width 70 height 8
copy span "nXZNBqhd3RjFBrCbFiX18VCi"
click at [122, 12] on input at bounding box center [117, 13] width 181 height 10
paste input "NxXBN285POQI3F7T4oZUVCrC"
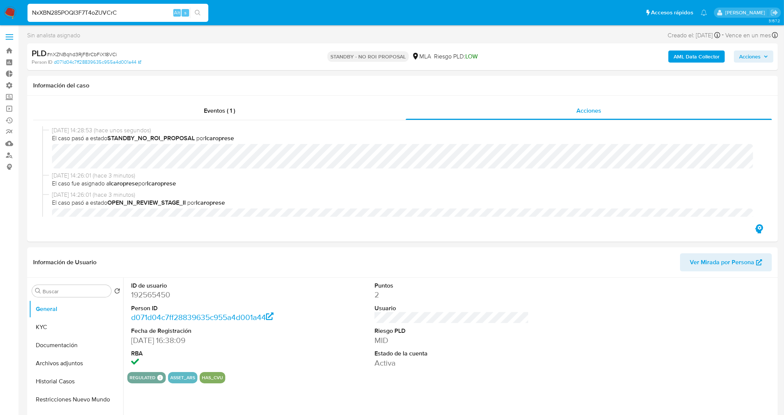
type input "NxXBN285POQI3F7T4oZUVCrC"
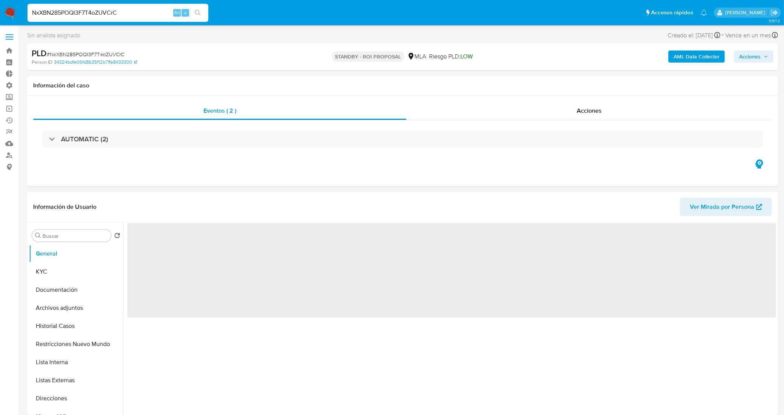
select select "10"
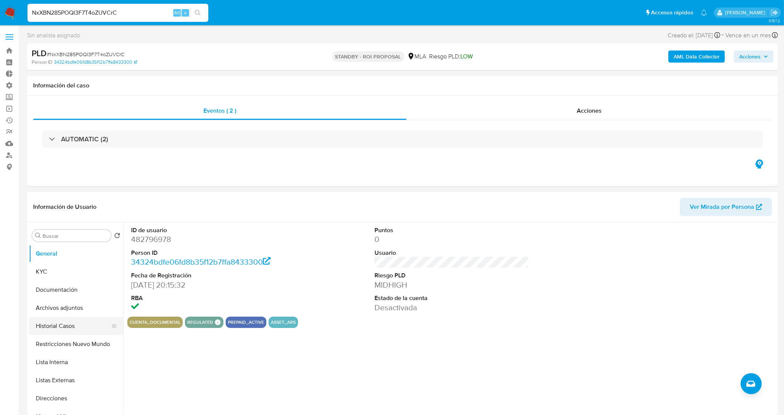
click at [78, 324] on button "Historial Casos" at bounding box center [73, 326] width 88 height 18
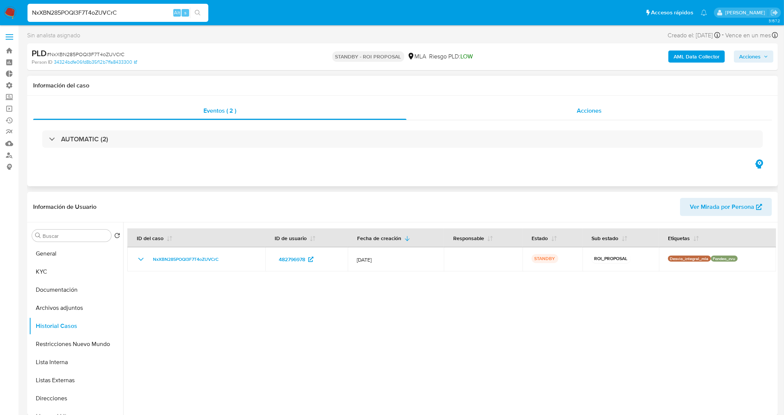
click at [521, 114] on div "Acciones" at bounding box center [588, 111] width 365 height 18
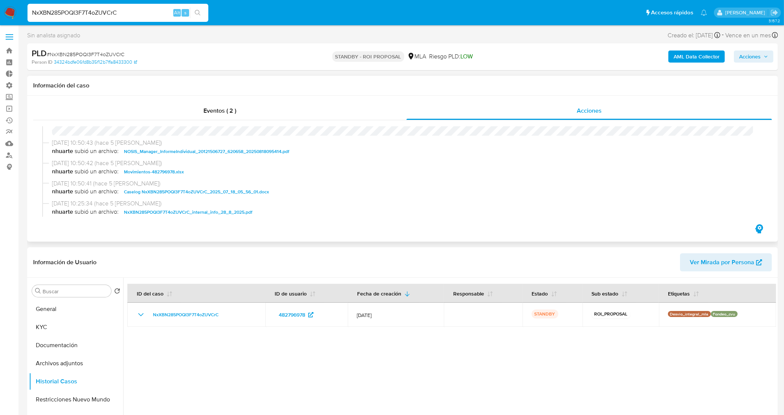
scroll to position [47, 0]
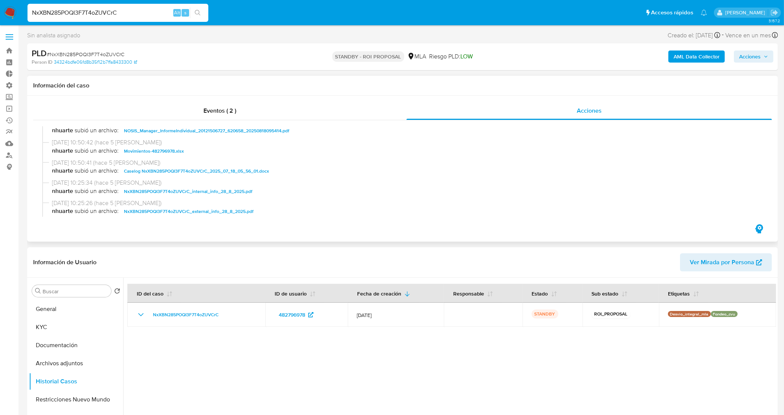
click at [195, 171] on span "Caselog NxXBN285POQI3F7T4oZUVCrC_2025_07_18_05_56_01.docx" at bounding box center [196, 170] width 145 height 9
click at [193, 108] on div "Eventos ( 2 )" at bounding box center [219, 111] width 373 height 18
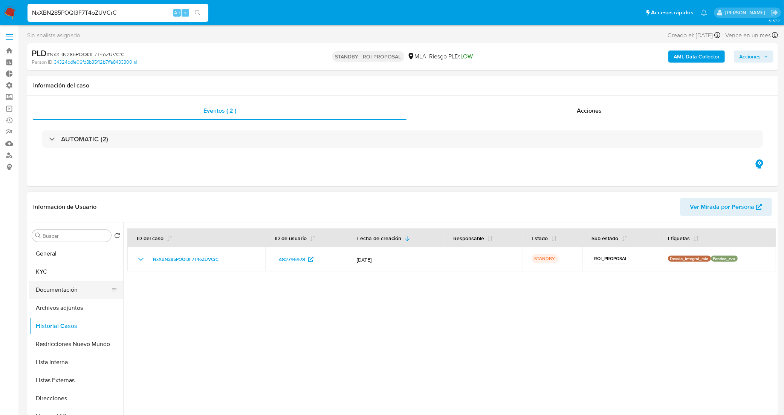
click at [73, 296] on button "Documentación" at bounding box center [73, 290] width 88 height 18
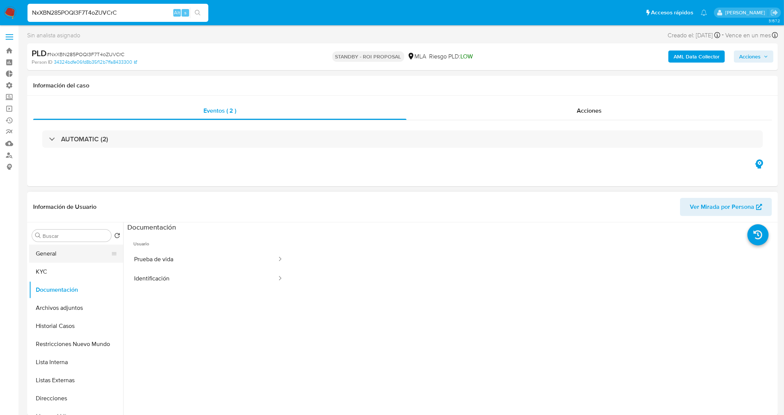
click at [76, 255] on button "General" at bounding box center [73, 253] width 88 height 18
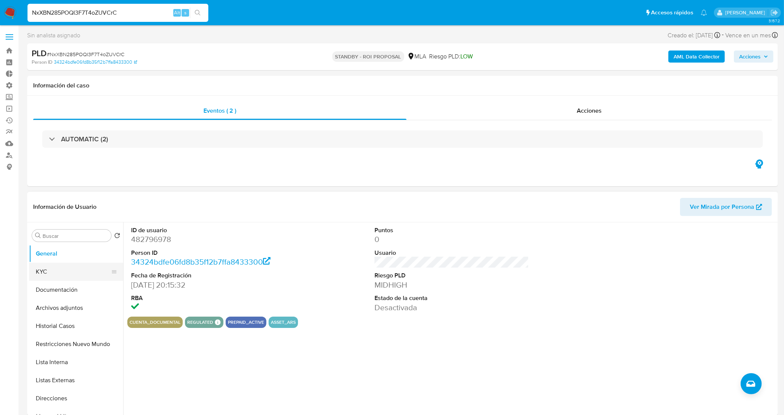
click at [78, 275] on button "KYC" at bounding box center [73, 271] width 88 height 18
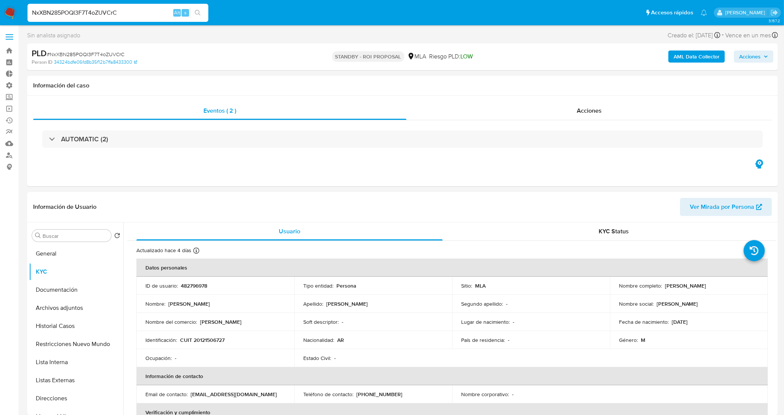
drag, startPoint x: 124, startPoint y: 11, endPoint x: 0, endPoint y: 12, distance: 123.5
click at [0, 12] on nav "Pausado Ver notificaciones NxXBN285POQI3F7T4oZUVCrC Alt s Accesos rápidos Presi…" at bounding box center [392, 12] width 784 height 25
paste input "zOZcyjmUP2hGpEOmHHHFdUyY"
type input "zOZcyjmUP2hGpEOmHHHFdUyY"
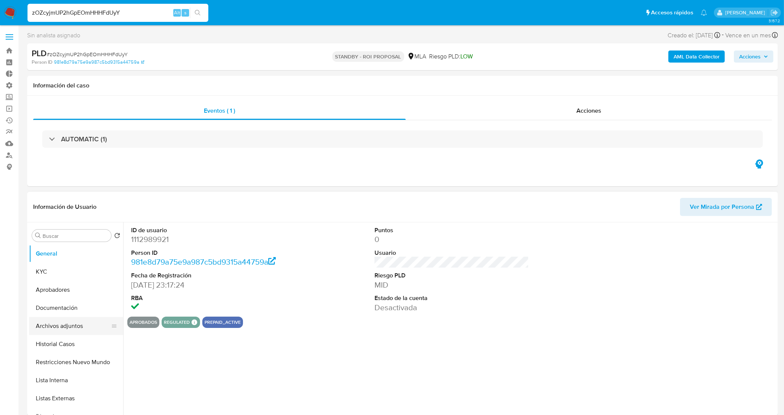
select select "10"
click at [67, 342] on button "Historial Casos" at bounding box center [73, 344] width 88 height 18
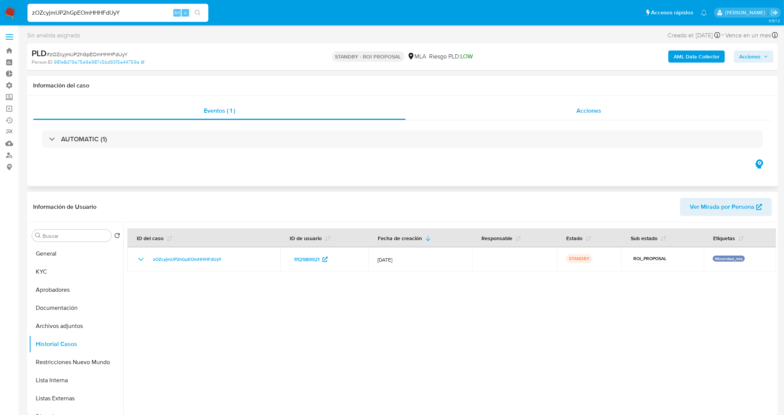
click at [473, 112] on div "Acciones" at bounding box center [589, 111] width 366 height 18
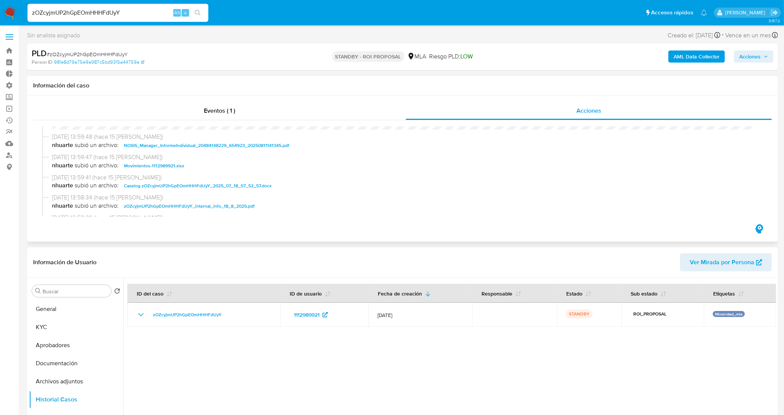
scroll to position [47, 0]
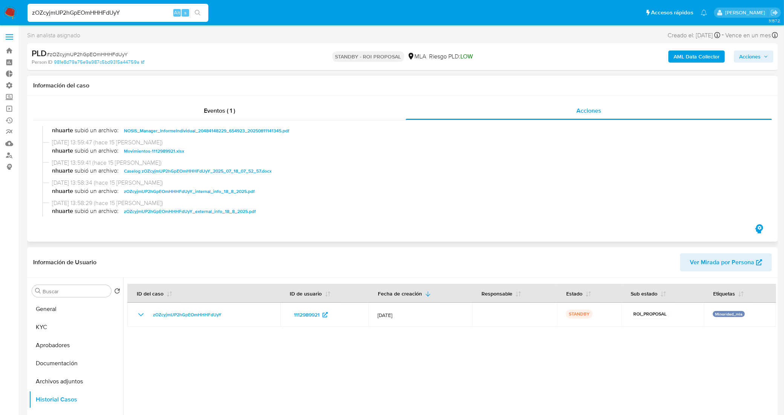
click at [169, 170] on span "Caselog zOZcyjmUP2hGpEOmHHHFdUyY_2025_07_18_07_52_57.docx" at bounding box center [198, 170] width 148 height 9
click at [255, 108] on div "Eventos ( 1 )" at bounding box center [219, 111] width 372 height 18
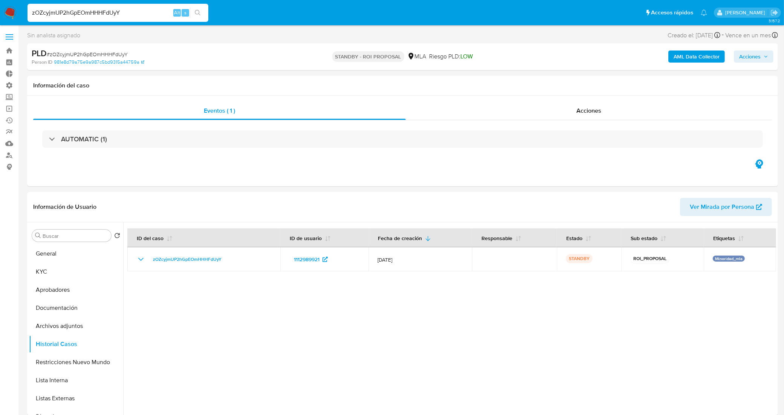
drag, startPoint x: 127, startPoint y: 11, endPoint x: 25, endPoint y: 17, distance: 101.9
click at [25, 17] on ul "Pausado Ver notificaciones zOZcyjmUP2hGpEOmHHHFdUyY Alt s Accesos rápidos Presi…" at bounding box center [367, 12] width 687 height 19
paste input "fV3mqYaMaI4gFipk8HDtkE6t"
type input "fV3mqYaMaI4gFipk8HDtkE6t"
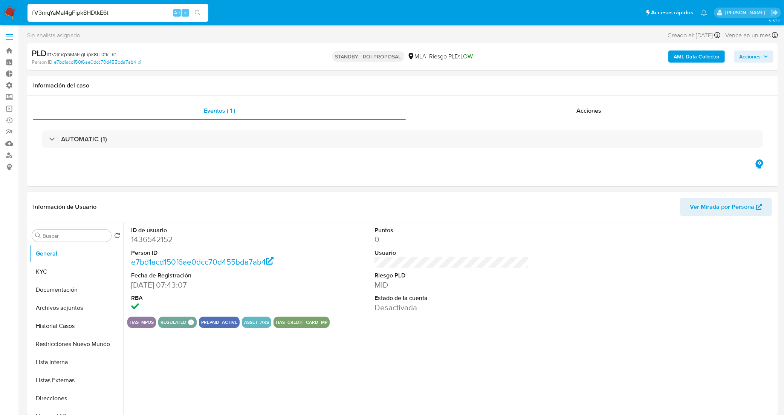
select select "10"
click at [59, 325] on button "Historial Casos" at bounding box center [73, 326] width 88 height 18
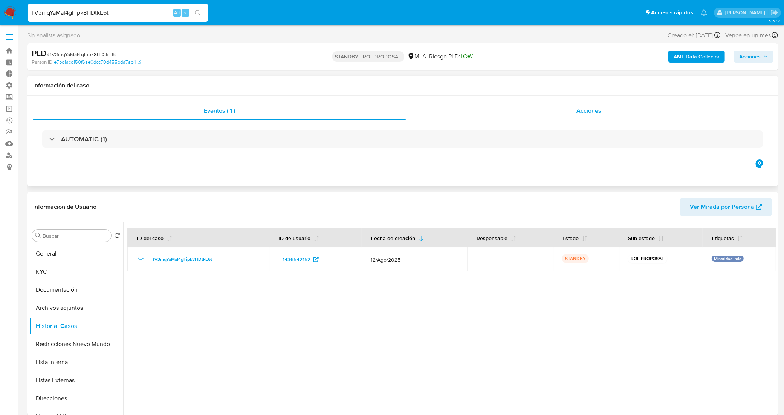
click at [536, 108] on div "Acciones" at bounding box center [589, 111] width 366 height 18
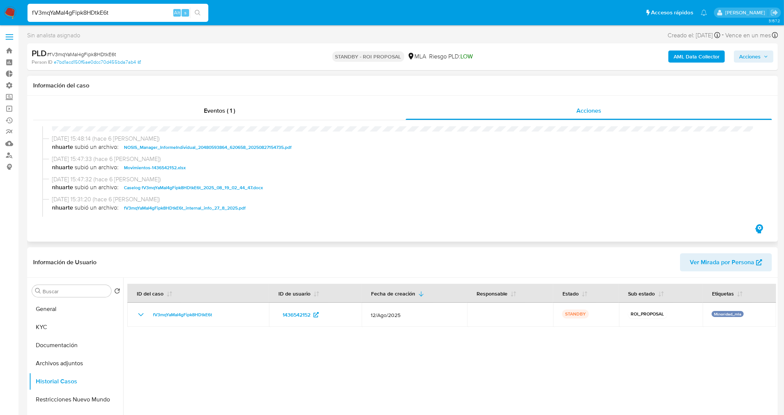
scroll to position [47, 0]
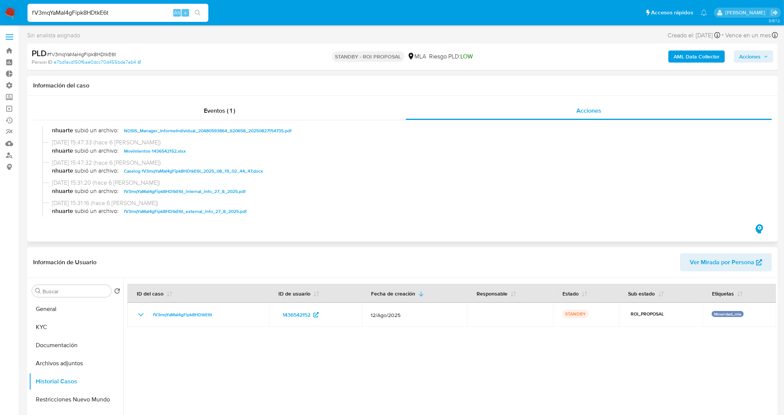
click at [178, 171] on span "Caselog fV3mqYaMaI4gFipk8HDtkE6t_2025_08_19_02_44_47.docx" at bounding box center [193, 170] width 139 height 9
drag, startPoint x: 101, startPoint y: 18, endPoint x: 0, endPoint y: 7, distance: 101.1
click at [0, 7] on nav "Pausado Ver notificaciones fV3mqYaMaI4gFipk8HDtkE6t Alt s Accesos rápidos Presi…" at bounding box center [392, 12] width 784 height 25
paste input "9NdbxZjIR7IPuzGIJ908IPdo"
type input "9NdbxZjIR7IPuzGIJ908IPdo"
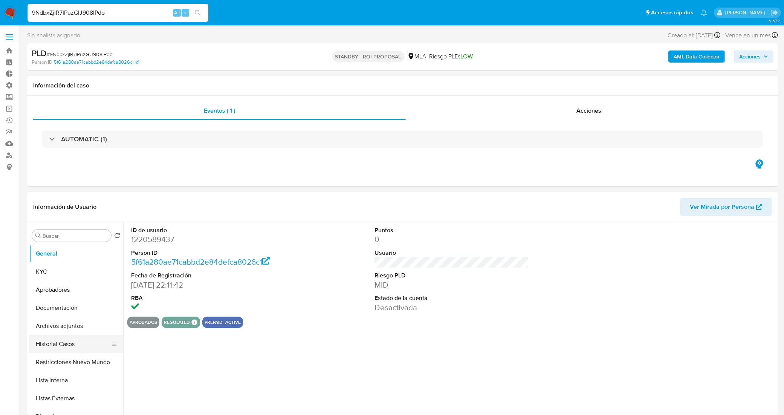
select select "10"
click at [79, 341] on button "Historial Casos" at bounding box center [73, 344] width 88 height 18
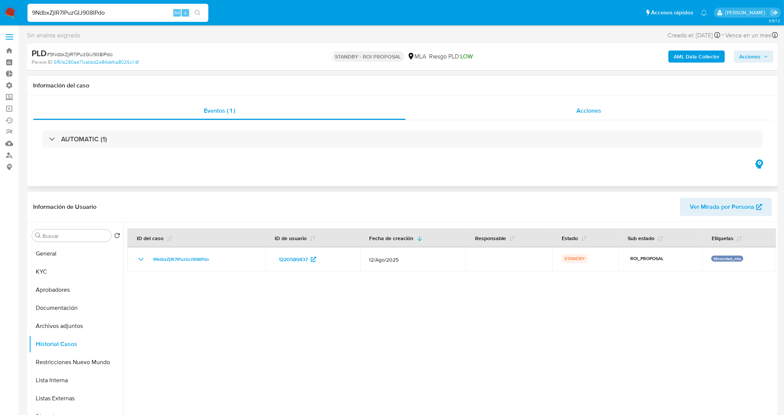
click at [598, 113] on span "Acciones" at bounding box center [588, 110] width 25 height 9
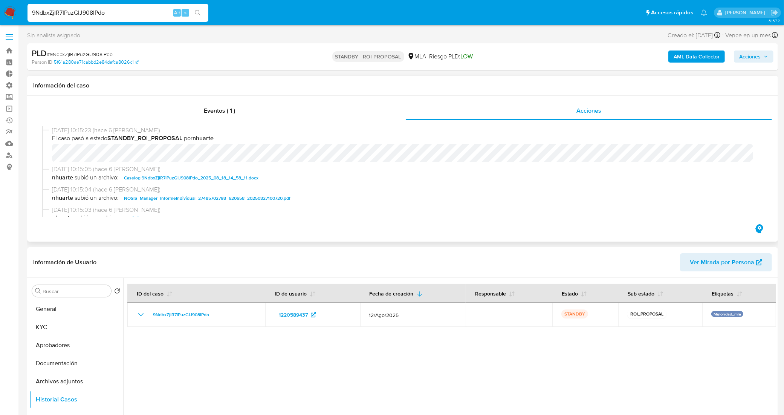
click at [193, 179] on span "Caselog 9NdbxZjIR7IPuzGIJ908IPdo_2025_08_18_14_58_11.docx" at bounding box center [191, 177] width 134 height 9
drag, startPoint x: 71, startPoint y: 14, endPoint x: 0, endPoint y: 6, distance: 71.3
click at [0, 6] on nav "Pausado Ver notificaciones 9NdbxZjIR7IPuzGIJ908IPdo Alt s Accesos rápidos Presi…" at bounding box center [392, 12] width 784 height 25
paste input "rRBXntshW20SyCAadViwFvZx"
type input "rRBXntshW20SyCAadViwFvZx"
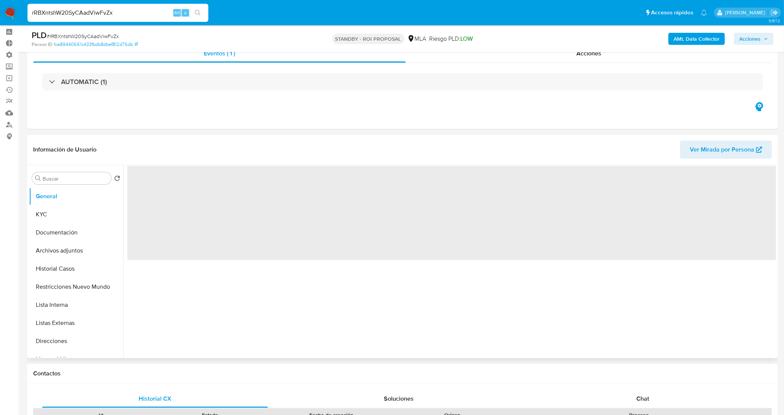
scroll to position [47, 0]
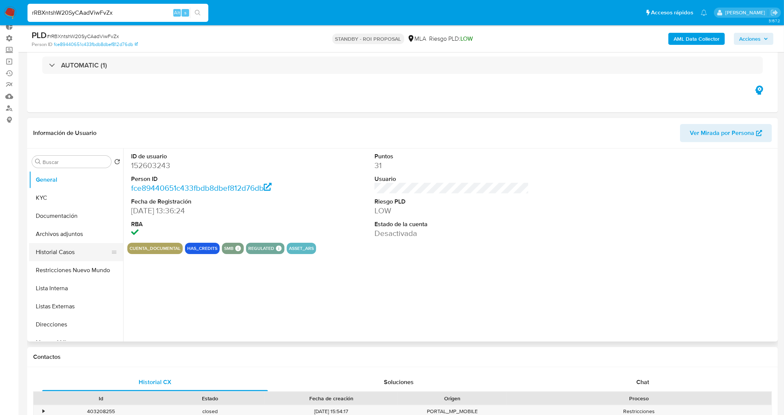
click at [61, 251] on button "Historial Casos" at bounding box center [73, 252] width 88 height 18
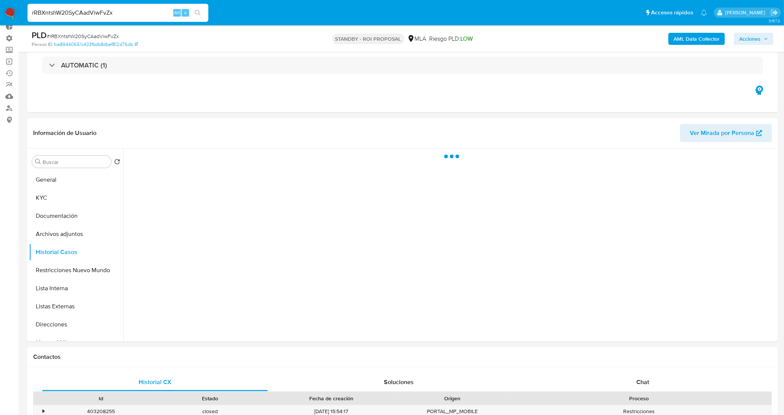
select select "10"
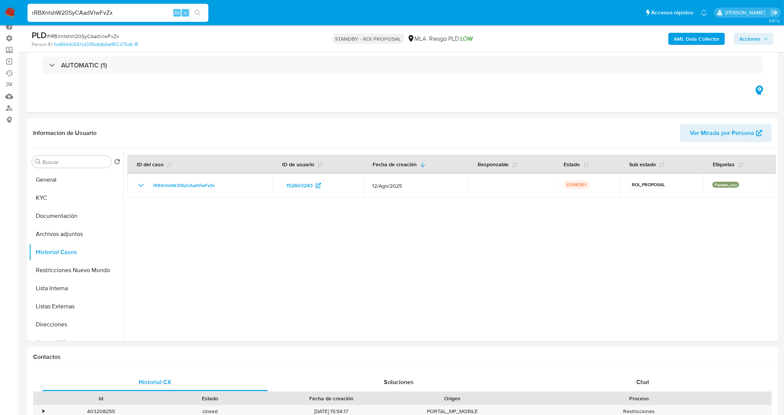
scroll to position [0, 0]
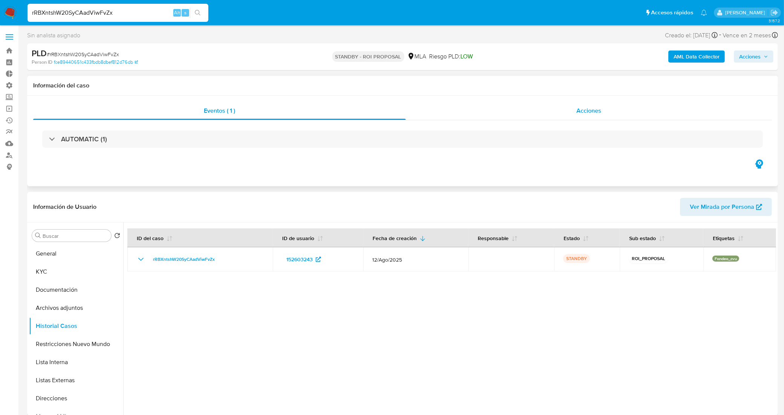
click at [550, 113] on div "Acciones" at bounding box center [589, 111] width 366 height 18
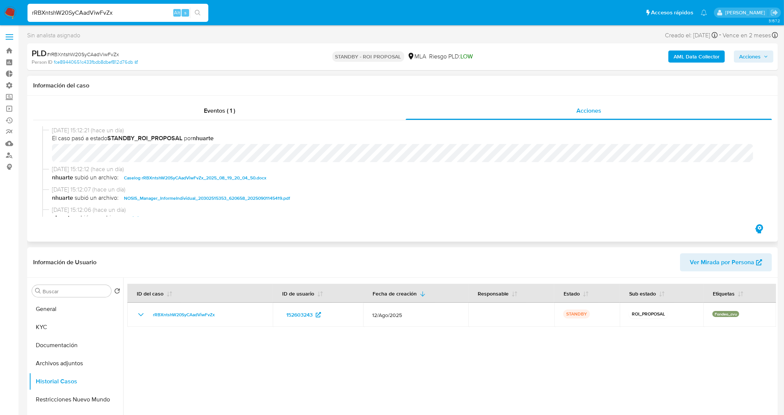
click at [170, 177] on span "Caselog rRBXntshW20SyCAadViwFvZx_2025_08_19_20_04_50.docx" at bounding box center [195, 177] width 142 height 9
drag, startPoint x: 113, startPoint y: 15, endPoint x: 18, endPoint y: 11, distance: 95.0
click at [18, 11] on nav "Pausado Ver notificaciones rRBXntshW20SyCAadViwFvZx Alt s Accesos rápidos Presi…" at bounding box center [392, 12] width 784 height 25
paste input "aj8stElJ0d4lORTfTigcP5re"
type input "aj8stElJ0d4lORTfTigcP5re"
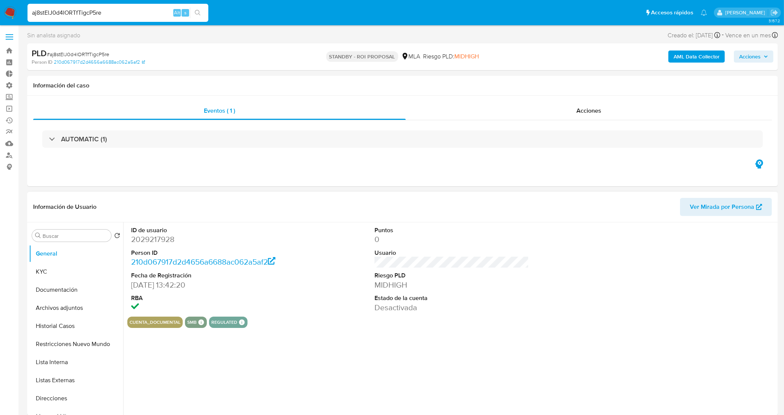
select select "10"
click at [473, 113] on div "Acciones" at bounding box center [589, 111] width 366 height 18
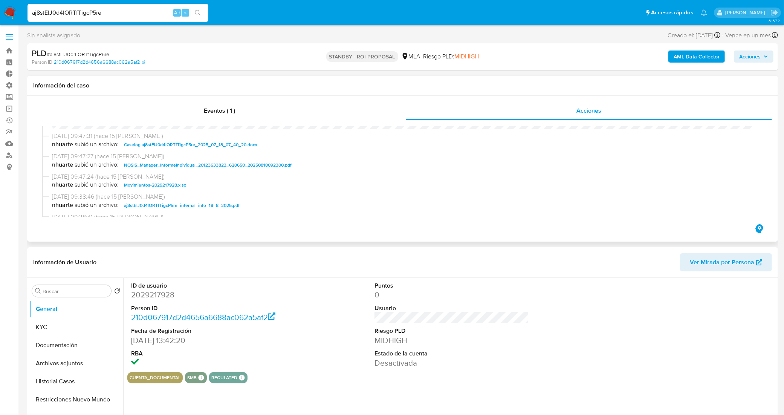
scroll to position [47, 0]
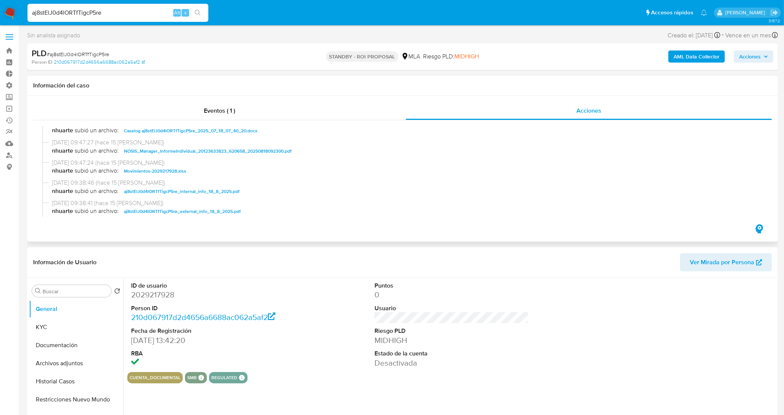
click at [167, 132] on span "Caselog aj8stElJ0d4lORTfTigcP5re_2025_07_18_07_40_20.docx" at bounding box center [190, 130] width 133 height 9
drag, startPoint x: 118, startPoint y: 13, endPoint x: 20, endPoint y: 15, distance: 98.3
click at [20, 15] on nav "Pausado Ver notificaciones aj8stElJ0d4lORTfTigcP5re Alt s Accesos rápidos Presi…" at bounding box center [392, 12] width 784 height 25
paste input "6Ob109uT8aGduJExweEbLaGX"
type input "6Ob109uT8aGduJExweEbLaGX"
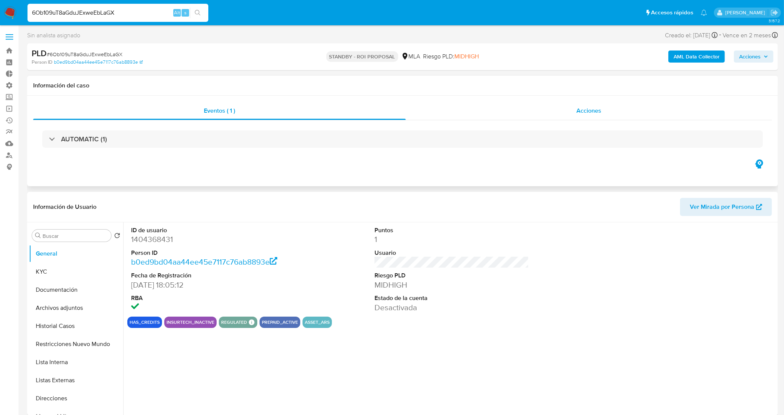
click at [481, 113] on div "Acciones" at bounding box center [589, 111] width 366 height 18
select select "10"
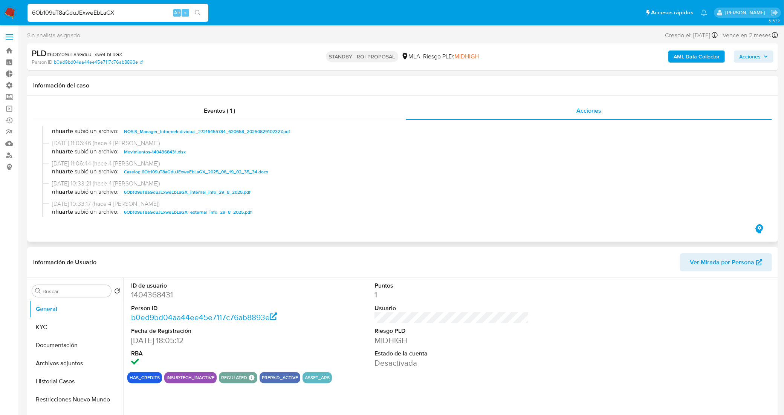
scroll to position [47, 0]
click at [168, 172] on span "Caselog 6Ob109uT8aGduJExweEbLaGX_2025_08_19_02_35_34.docx" at bounding box center [196, 170] width 144 height 9
drag, startPoint x: 49, startPoint y: 12, endPoint x: 0, endPoint y: 9, distance: 49.4
click at [0, 9] on nav "Pausado Ver notificaciones 6Ob109uT8aGduJExweEbLaGX Alt s Accesos rápidos Presi…" at bounding box center [392, 12] width 784 height 25
paste input "KQwwuhUCHhntqbPgcejK8u1i"
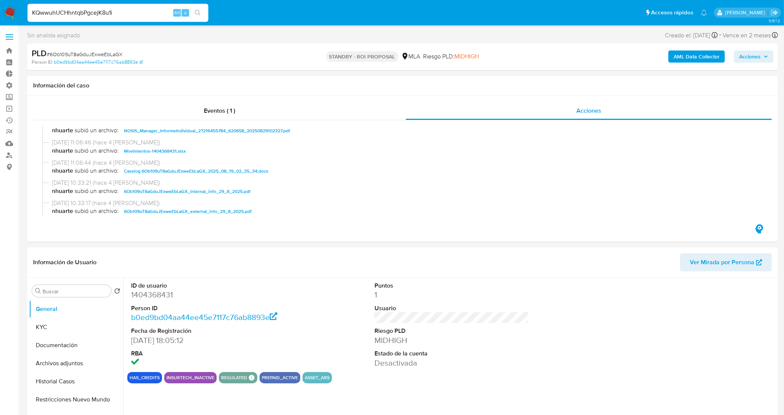
type input "KQwwuhUCHhntqbPgcejK8u1i"
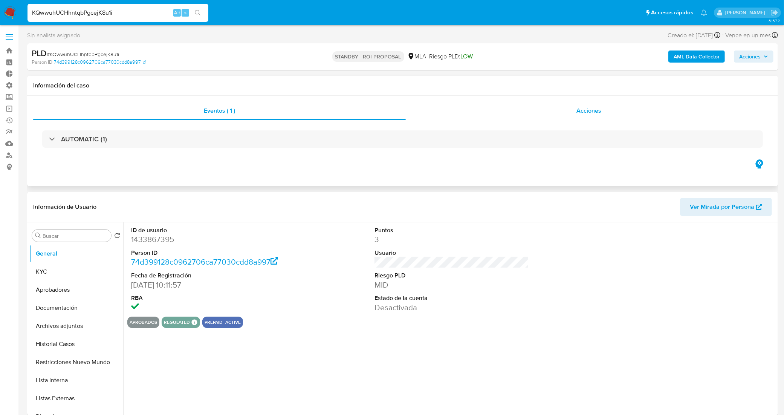
click at [564, 114] on div "Acciones" at bounding box center [589, 111] width 366 height 18
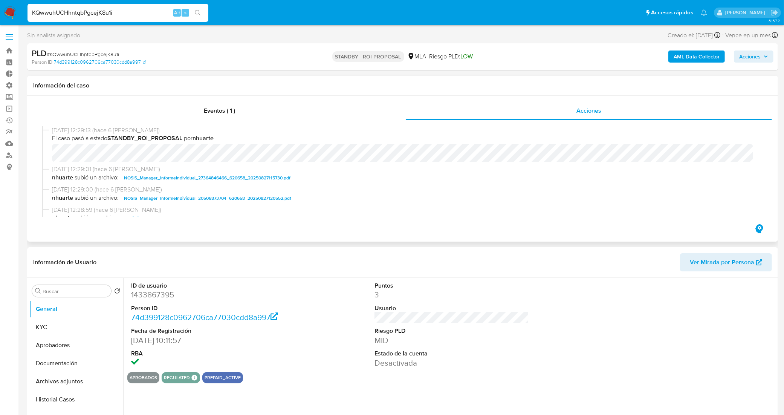
select select "10"
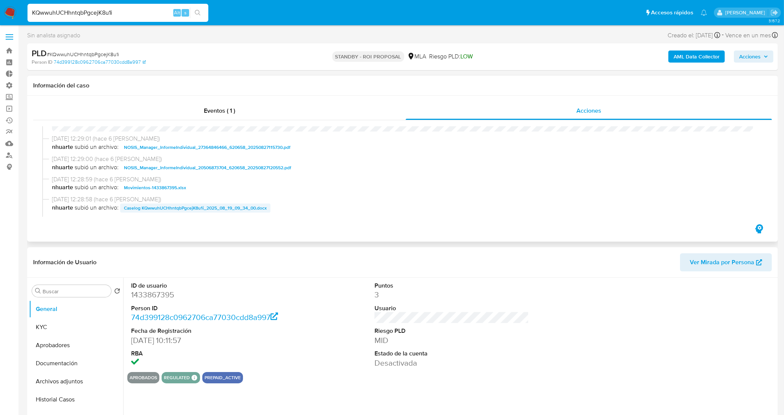
scroll to position [47, 0]
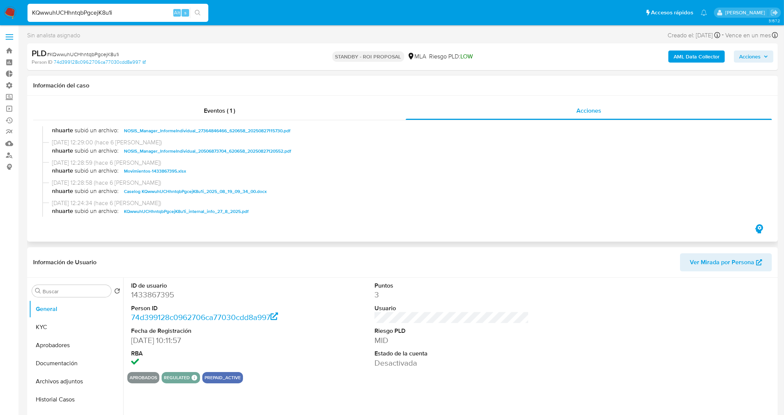
click at [194, 192] on span "Caselog KQwwuhUCHhntqbPgcejK8u1i_2025_08_19_09_34_00.docx" at bounding box center [195, 191] width 143 height 9
click at [191, 106] on div "Eventos ( 1 )" at bounding box center [219, 111] width 372 height 18
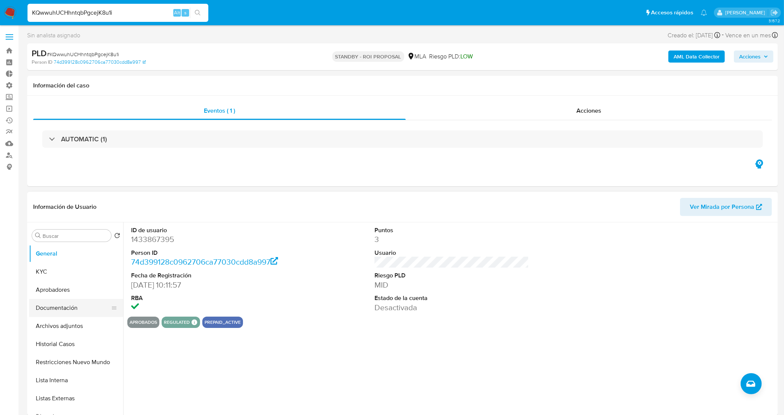
click at [66, 314] on button "Documentación" at bounding box center [73, 308] width 88 height 18
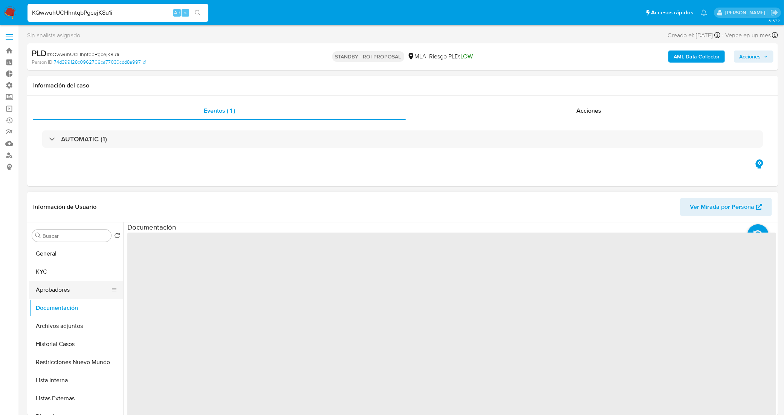
click at [64, 287] on button "Aprobadores" at bounding box center [73, 290] width 88 height 18
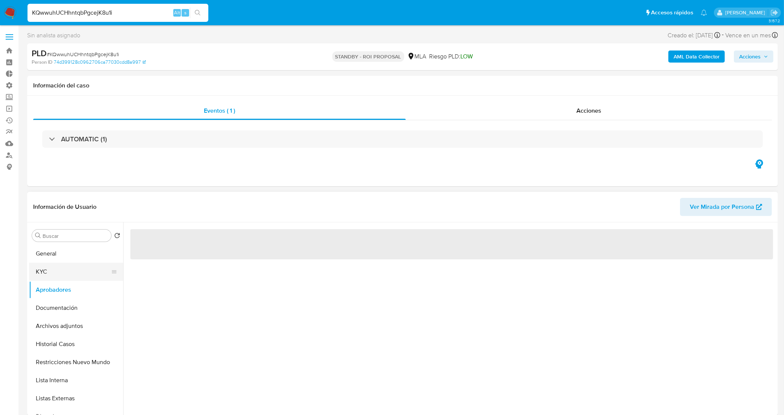
click at [66, 272] on button "KYC" at bounding box center [73, 271] width 88 height 18
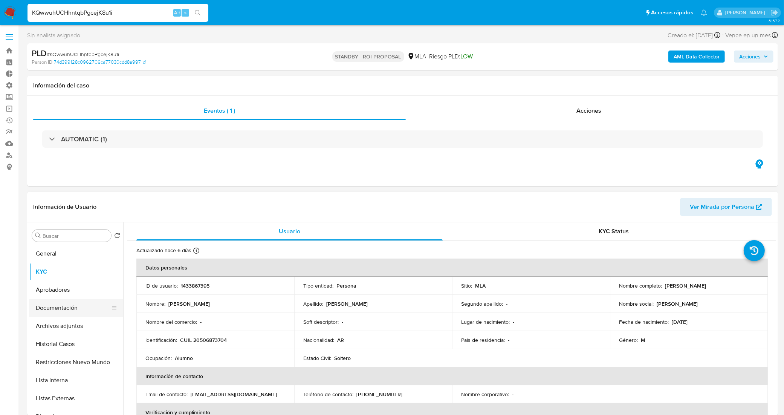
click at [65, 305] on button "Documentación" at bounding box center [73, 308] width 88 height 18
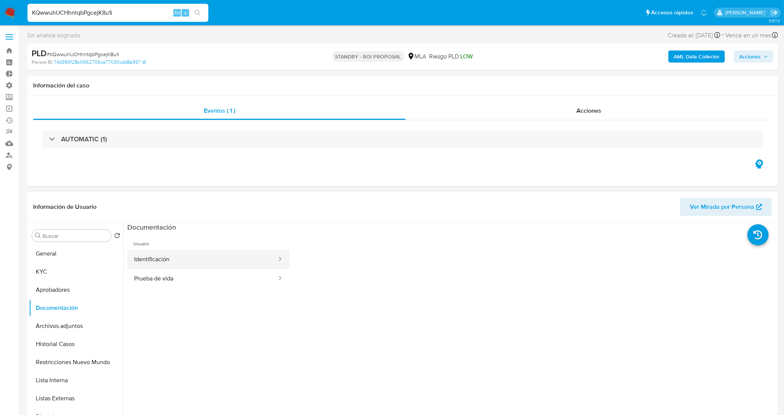
click at [183, 264] on button "Identificación" at bounding box center [202, 259] width 150 height 19
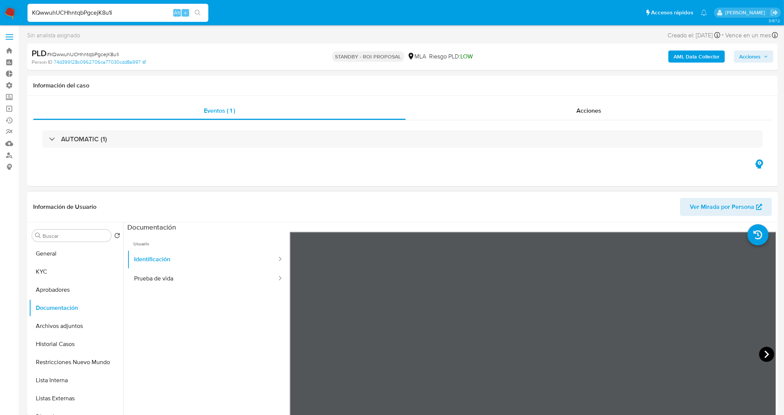
click at [761, 357] on icon at bounding box center [766, 353] width 15 height 15
click at [84, 275] on button "KYC" at bounding box center [73, 271] width 88 height 18
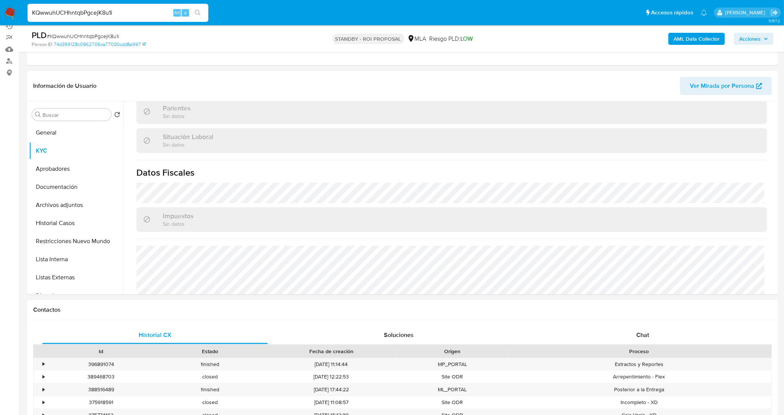
scroll to position [377, 0]
drag, startPoint x: 67, startPoint y: 15, endPoint x: 0, endPoint y: 12, distance: 67.1
click at [0, 12] on nav "Pausado Ver notificaciones KQwwuhUCHhntqbPgcejK8u1i Alt s Accesos rápidos Presi…" at bounding box center [392, 12] width 784 height 25
paste input "If0fMehJ1OCx02trYY8B0Uyl"
type input "If0fMehJ1OCx02trYY8B0Uyl"
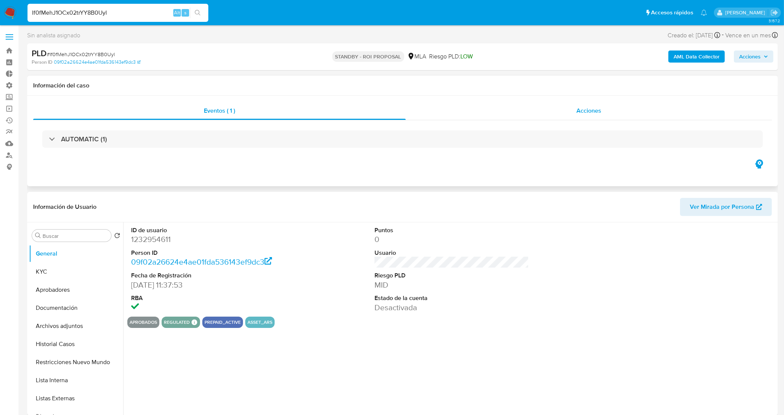
click at [475, 112] on div "Acciones" at bounding box center [589, 111] width 366 height 18
select select "10"
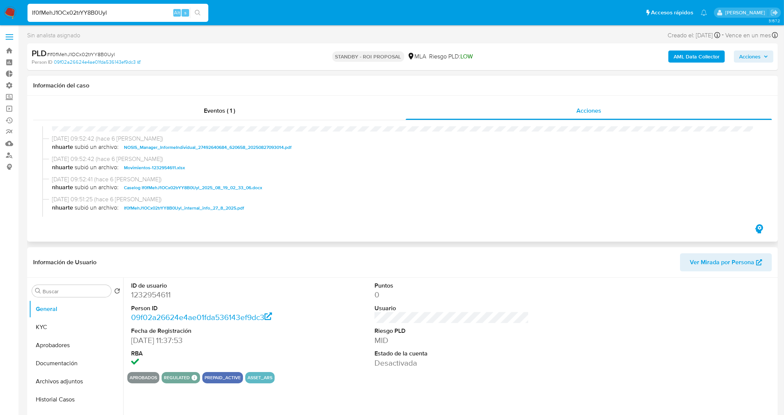
scroll to position [47, 0]
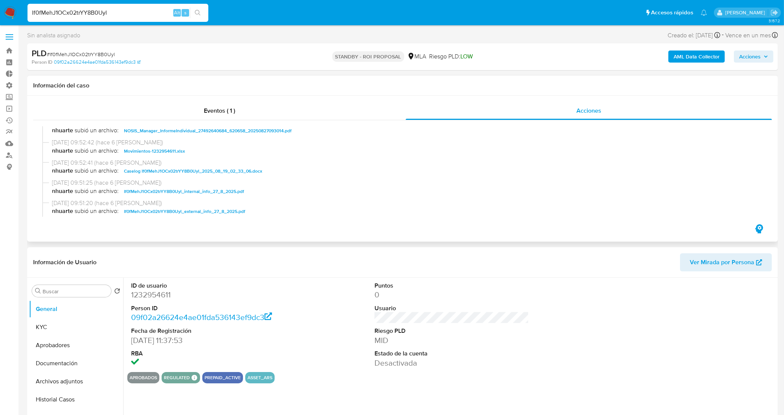
click at [185, 171] on span "Caselog If0fMehJ1OCx02trYY8B0Uyl_2025_08_19_02_33_06.docx" at bounding box center [193, 170] width 138 height 9
click at [220, 104] on div "Eventos ( 1 )" at bounding box center [219, 111] width 372 height 18
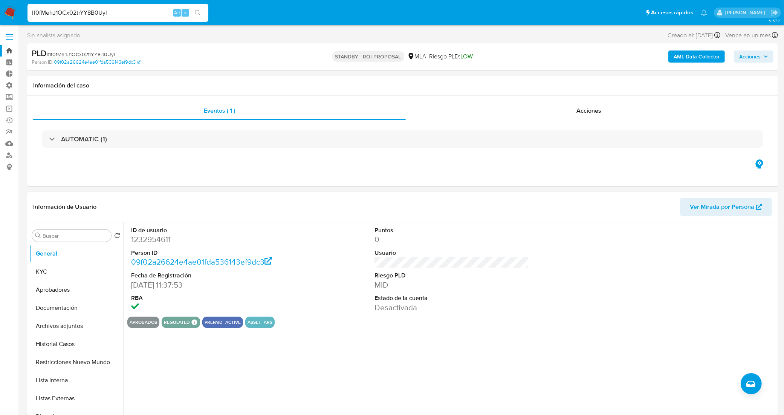
click at [12, 51] on link "Bandeja" at bounding box center [45, 51] width 90 height 12
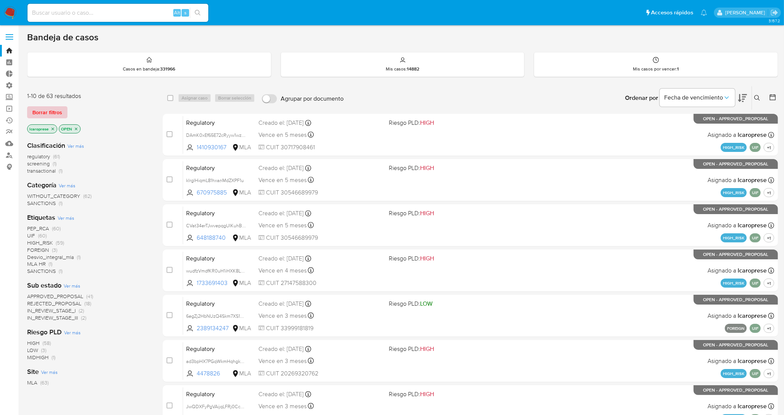
click at [45, 107] on span "Borrar filtros" at bounding box center [47, 112] width 30 height 11
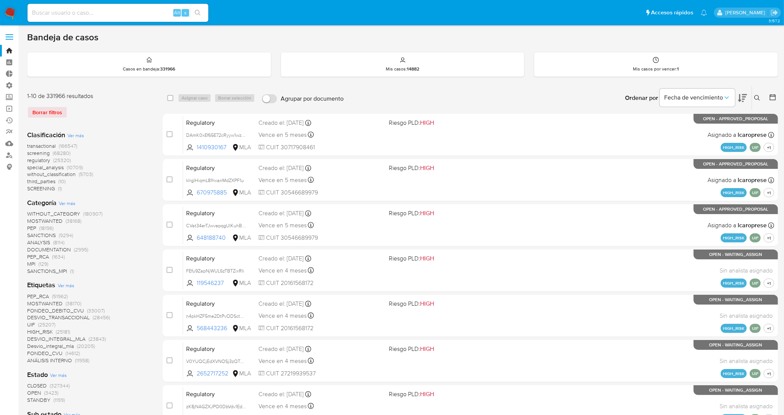
click at [70, 284] on span "Ver más" at bounding box center [66, 285] width 17 height 7
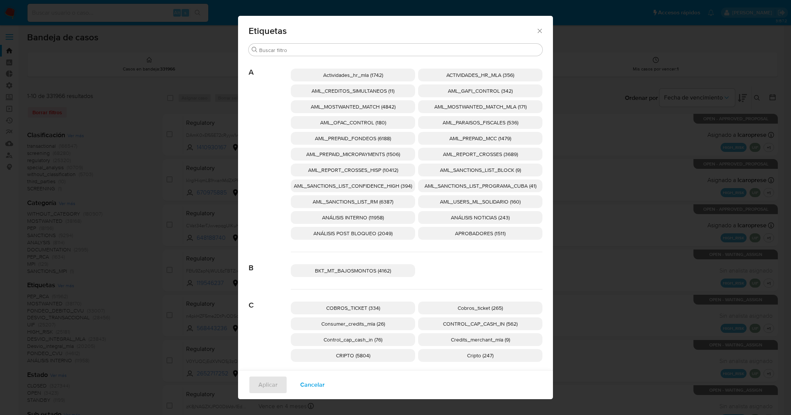
click at [381, 187] on span "AML_SANCTIONS_LIST_CONFIDENCE_HIGH (394)" at bounding box center [353, 186] width 118 height 8
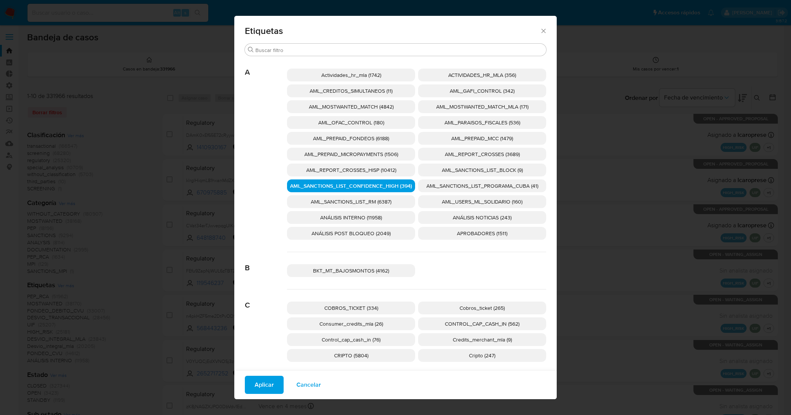
click at [439, 182] on span "AML_SANCTIONS_LIST_PROGRAMA_CUBA (41)" at bounding box center [482, 186] width 112 height 8
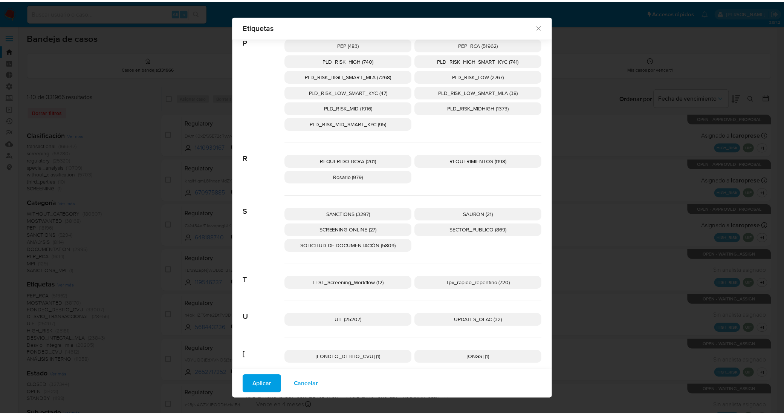
scroll to position [1091, 0]
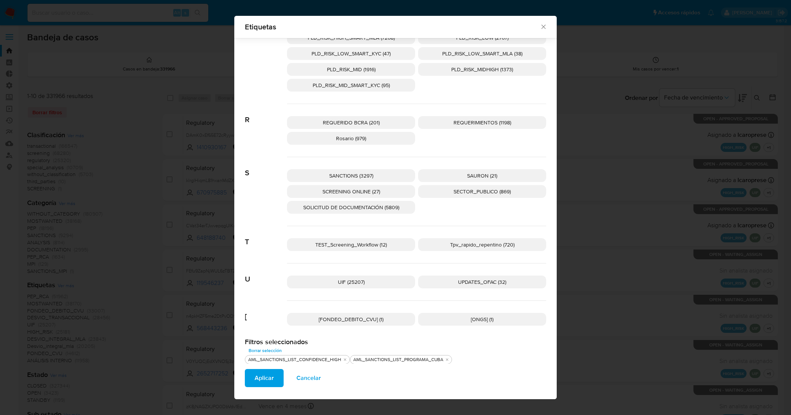
click at [467, 279] on span "UPDATES_OFAC (32)" at bounding box center [482, 282] width 48 height 8
click at [353, 189] on span "SCREENING ONLINE (27)" at bounding box center [351, 192] width 58 height 8
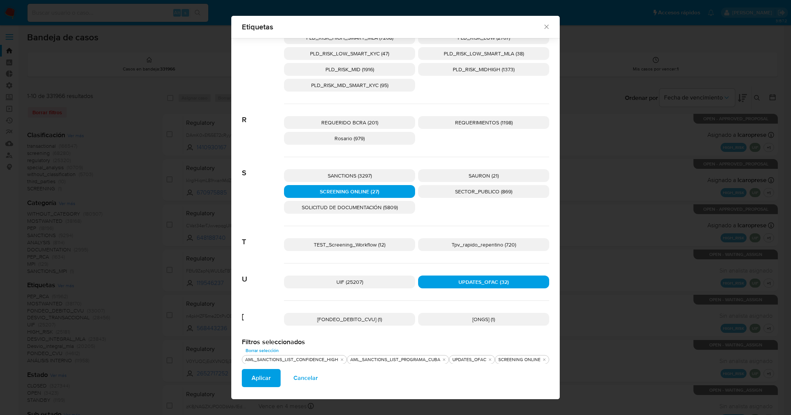
click at [355, 176] on span "SANCTIONS (3297)" at bounding box center [350, 176] width 44 height 8
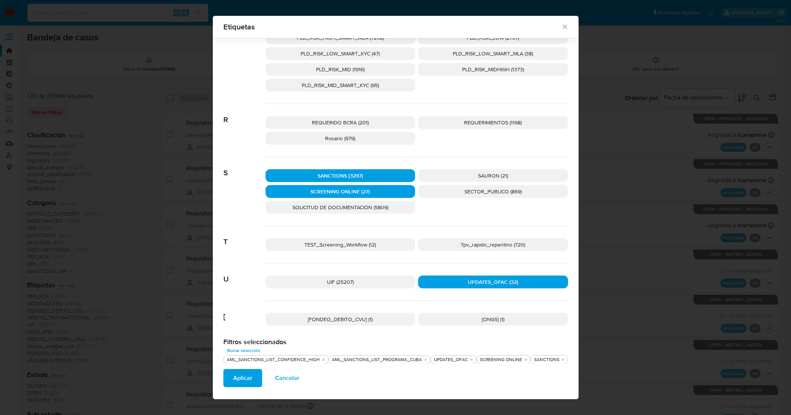
click at [238, 382] on span "Aplicar" at bounding box center [242, 377] width 19 height 17
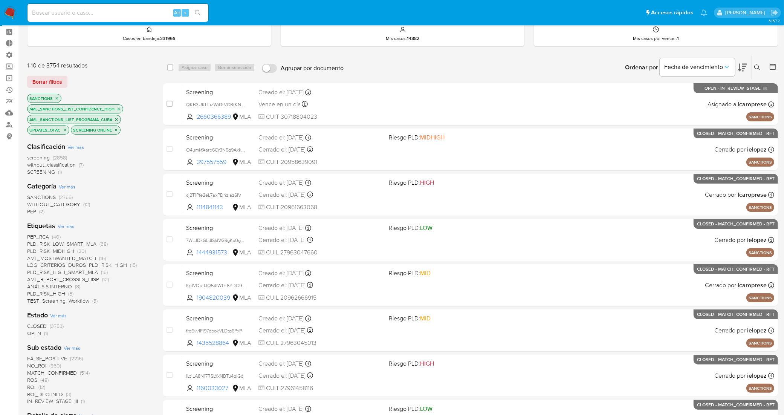
scroll to position [47, 0]
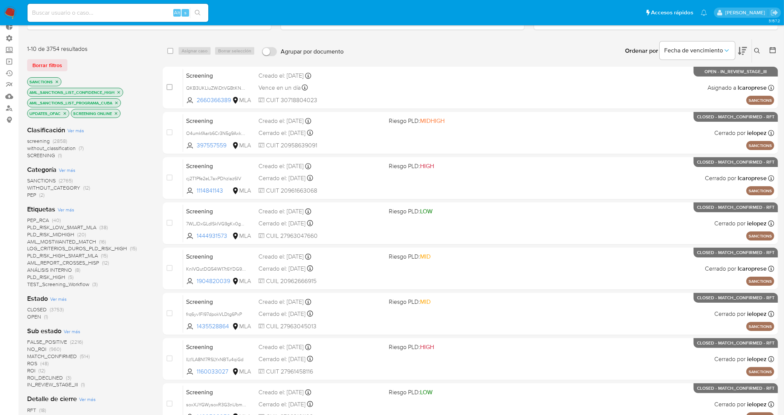
click at [34, 315] on span "OPEN" at bounding box center [34, 317] width 14 height 8
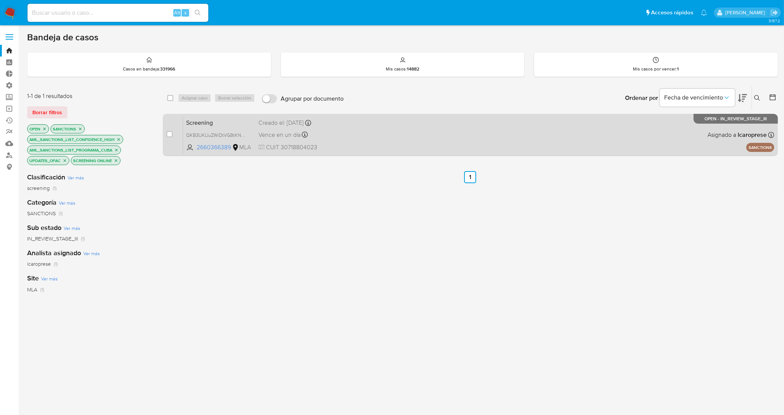
click at [242, 121] on span "Screening" at bounding box center [219, 122] width 66 height 10
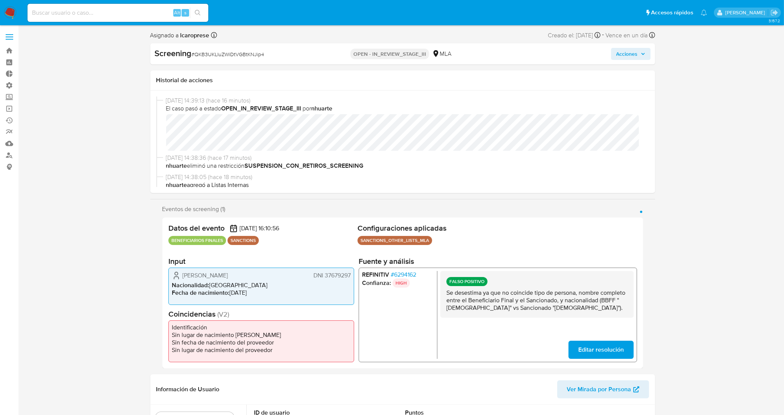
select select "10"
click at [618, 55] on span "Acciones" at bounding box center [626, 54] width 21 height 12
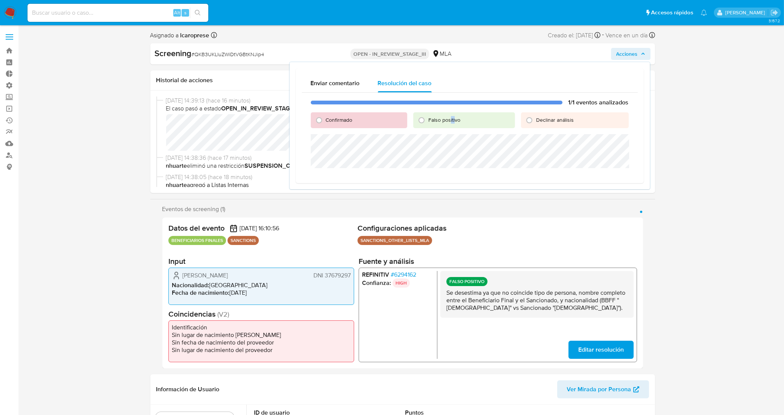
click at [451, 116] on span "Falso positivo" at bounding box center [444, 120] width 32 height 8
click at [438, 115] on div "Falso positivo" at bounding box center [464, 120] width 102 height 16
click at [428, 121] on label "Falso positivo" at bounding box center [443, 119] width 33 height 7
click at [427, 121] on input "Falso positivo" at bounding box center [421, 120] width 12 height 12
radio input "true"
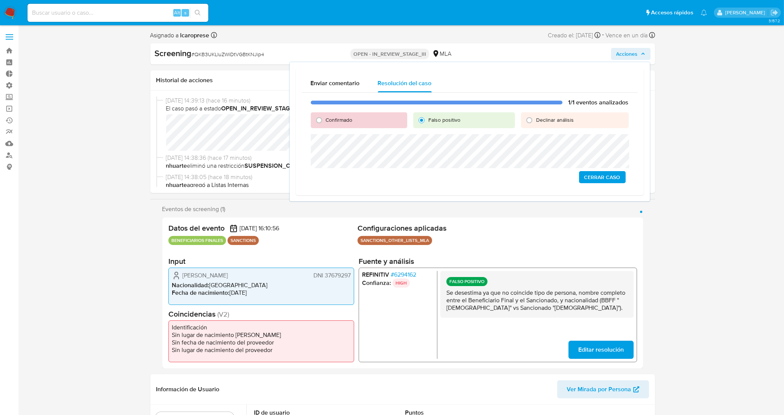
click at [604, 176] on span "Cerrar Caso" at bounding box center [602, 177] width 36 height 11
